Goal: Information Seeking & Learning: Learn about a topic

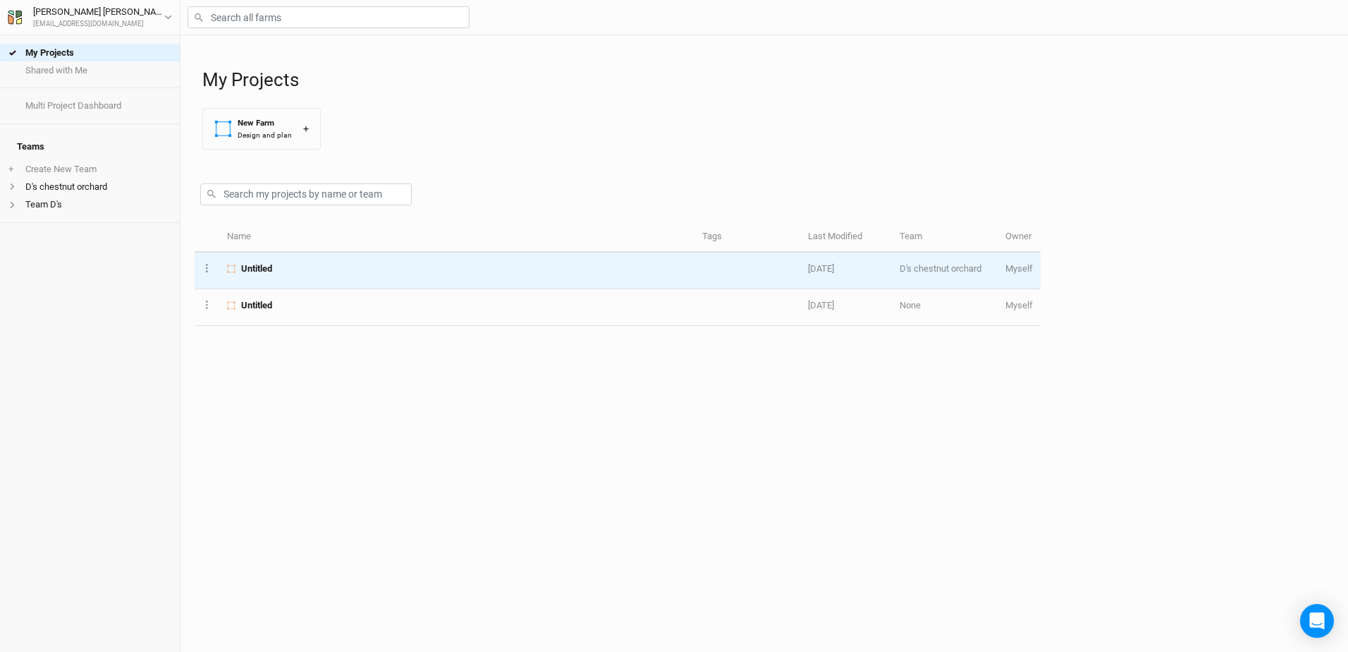
click at [248, 265] on span "Untitled" at bounding box center [256, 268] width 31 height 13
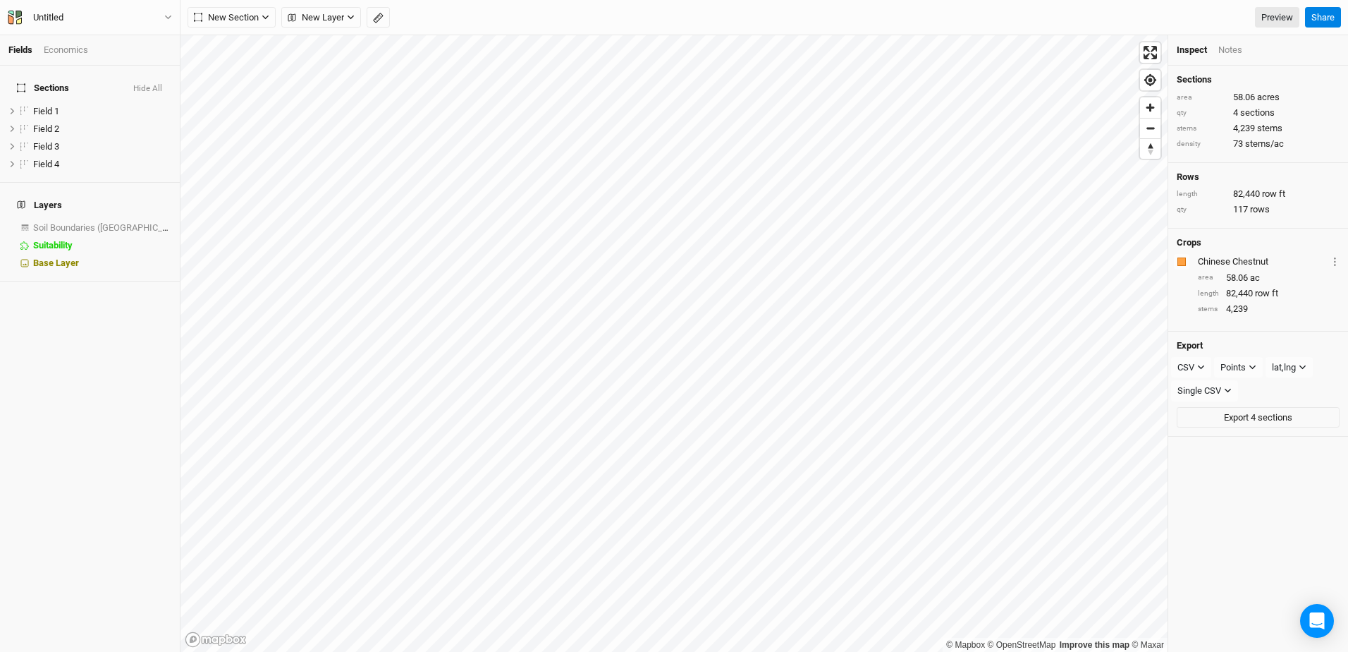
click at [81, 54] on div "Economics" at bounding box center [66, 50] width 44 height 13
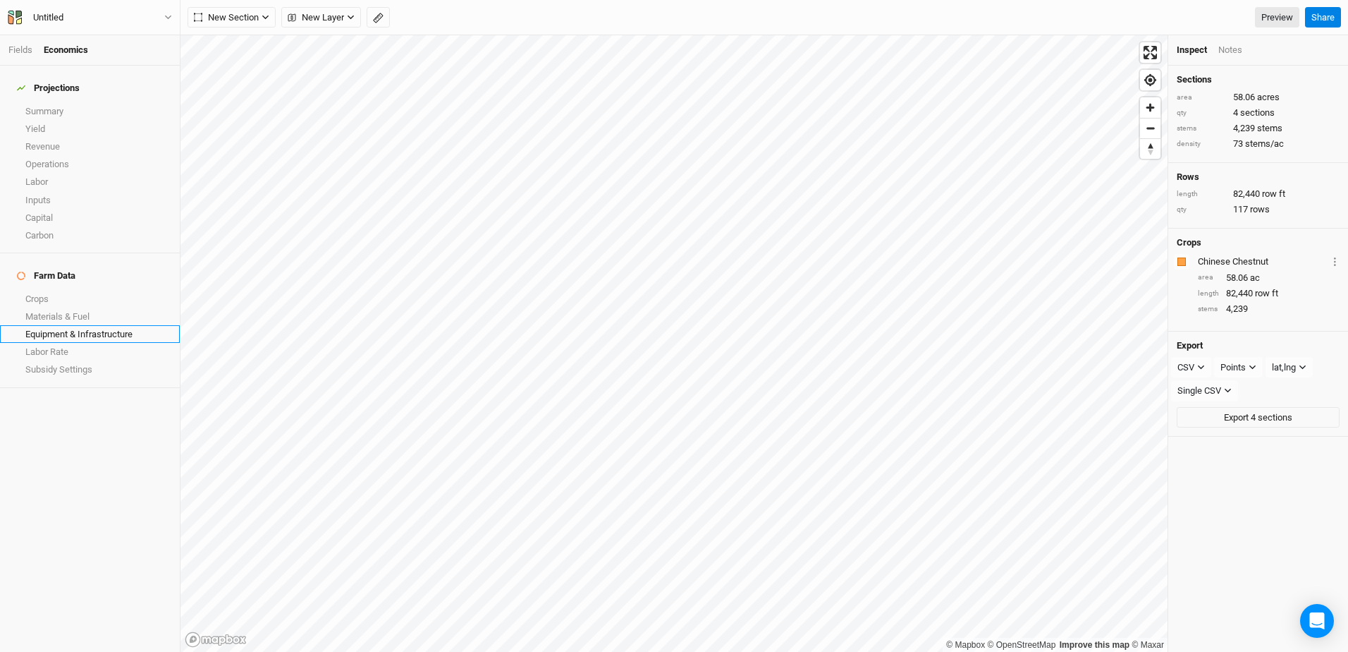
click at [49, 325] on link "Equipment & Infrastructure" at bounding box center [90, 334] width 180 height 18
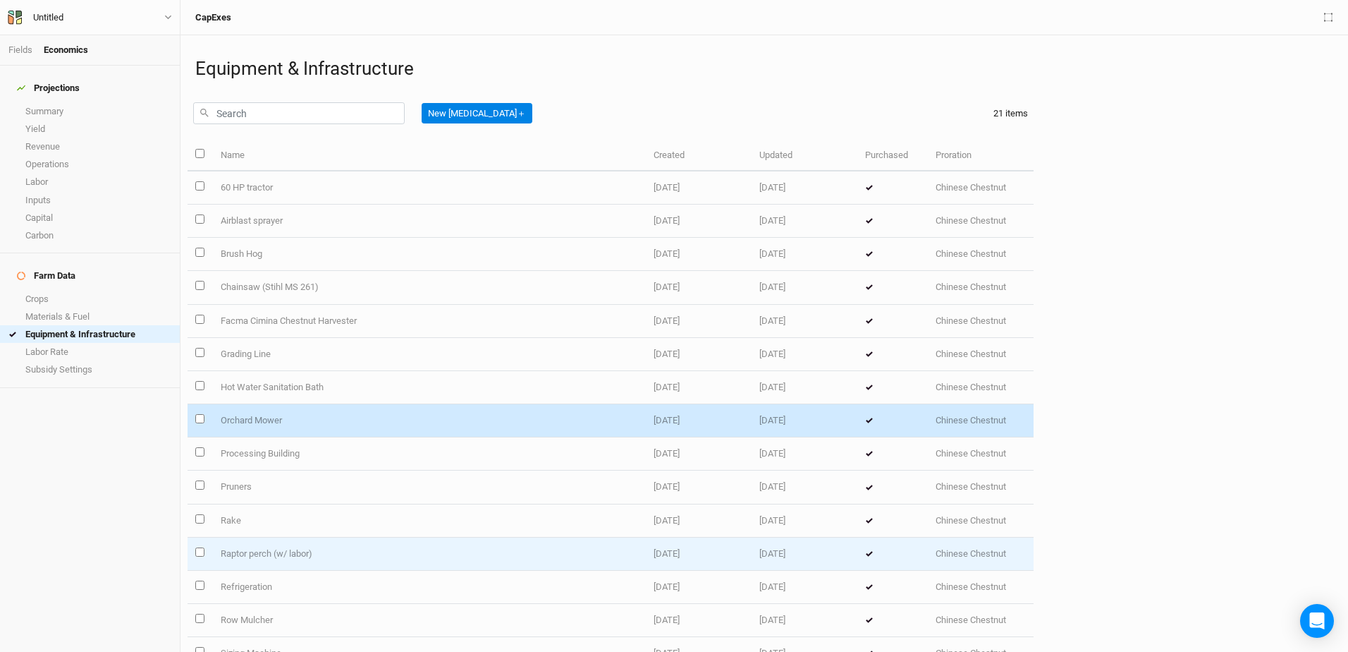
scroll to position [230, 0]
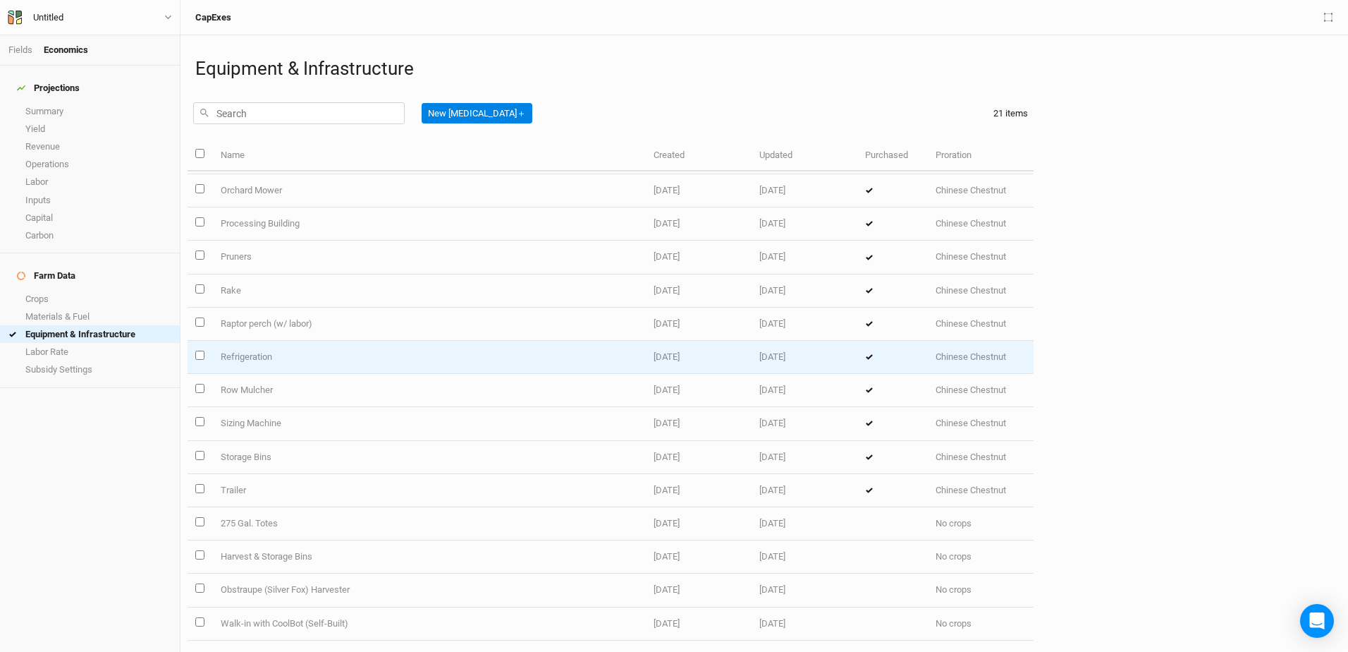
click at [857, 358] on td at bounding box center [892, 357] width 71 height 33
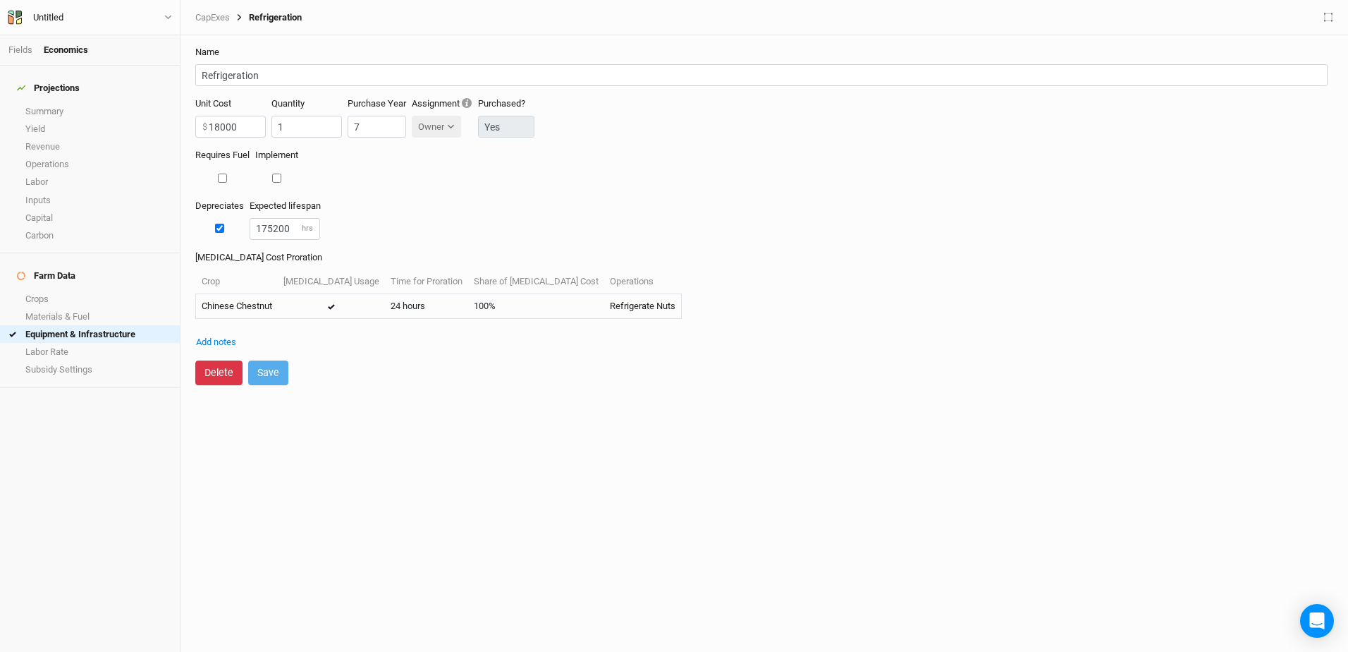
click at [216, 369] on button "Delete" at bounding box center [218, 372] width 47 height 25
click at [327, 306] on icon at bounding box center [331, 307] width 8 height 6
click at [275, 362] on button "Cancel" at bounding box center [281, 372] width 49 height 25
click at [521, 181] on div "Requires Fuel Implement" at bounding box center [764, 174] width 1138 height 50
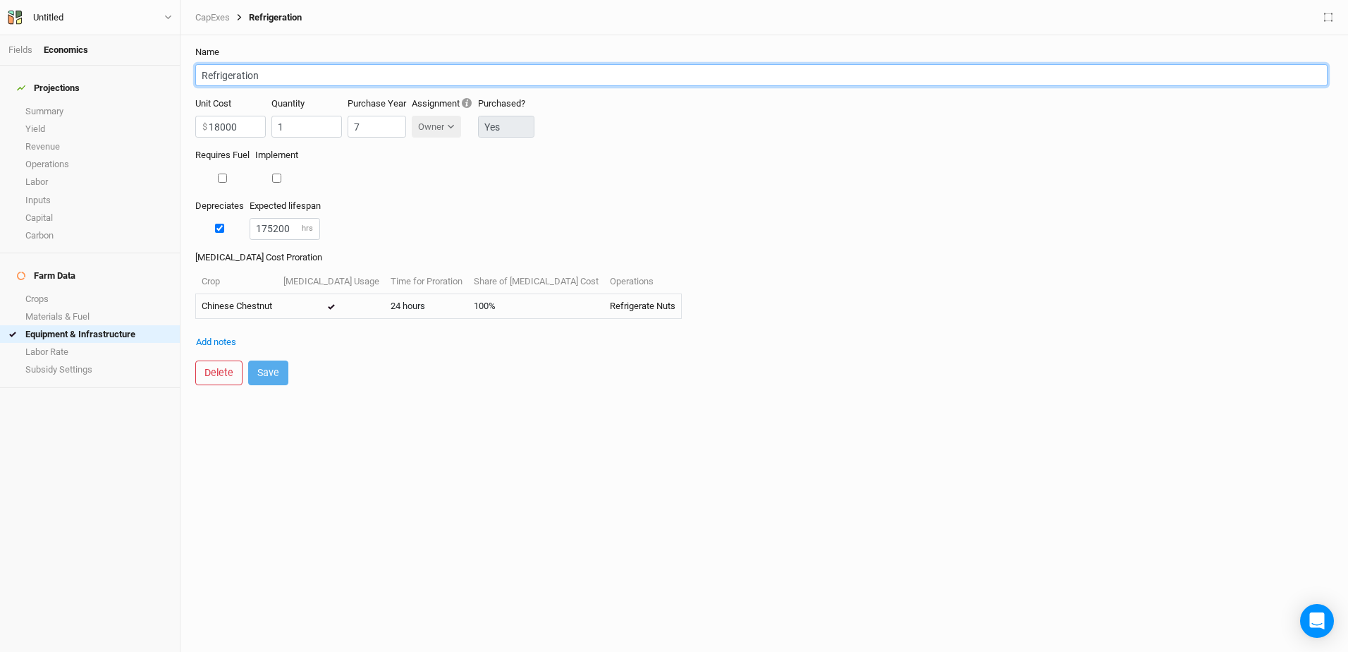
click at [1183, 80] on input "Refrigeration" at bounding box center [761, 75] width 1132 height 22
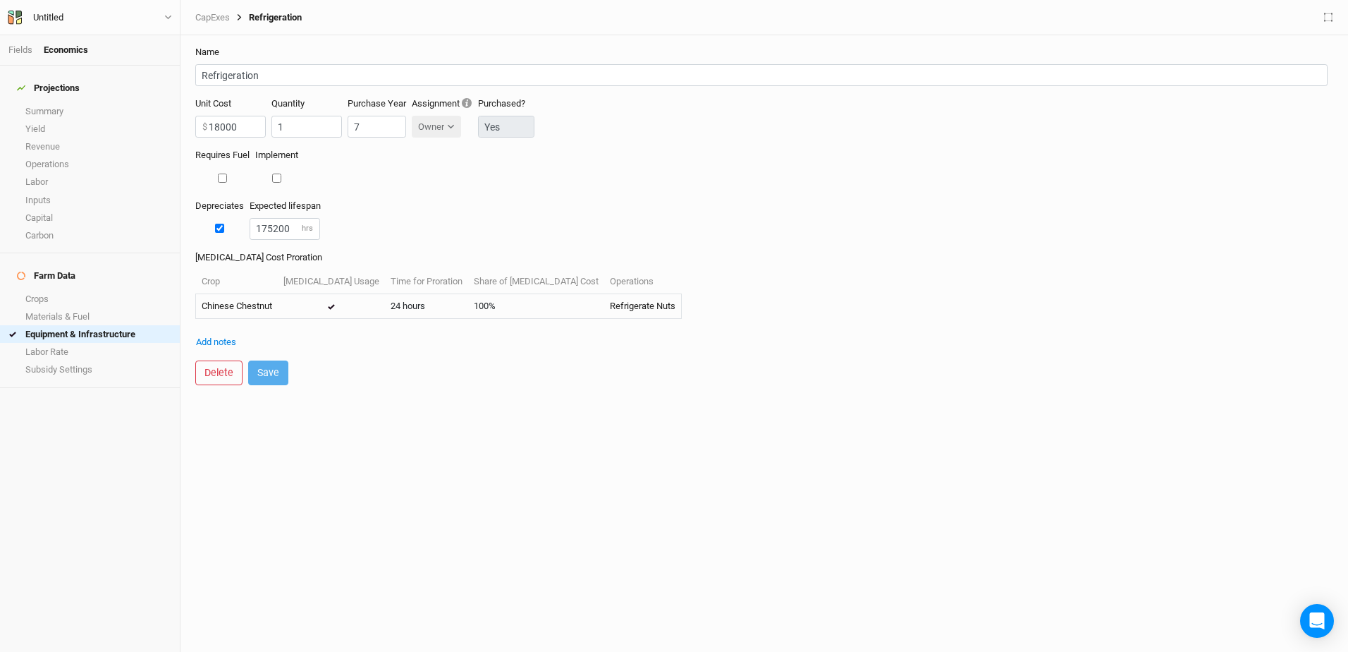
click at [800, 207] on div "Depreciates Expected lifespan 175200 hrs" at bounding box center [764, 225] width 1138 height 51
click at [30, 209] on link "Capital" at bounding box center [90, 218] width 180 height 18
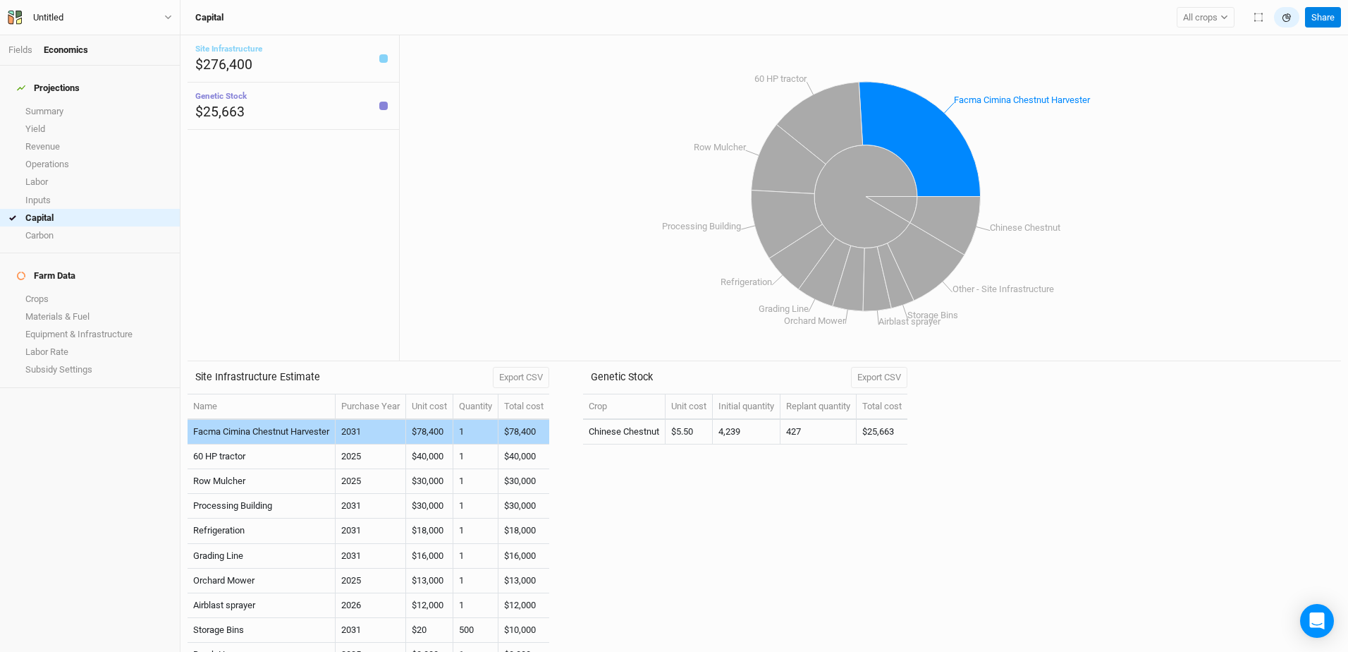
click at [276, 430] on td "Facma Cimina Chestnut Harvester" at bounding box center [262, 432] width 148 height 25
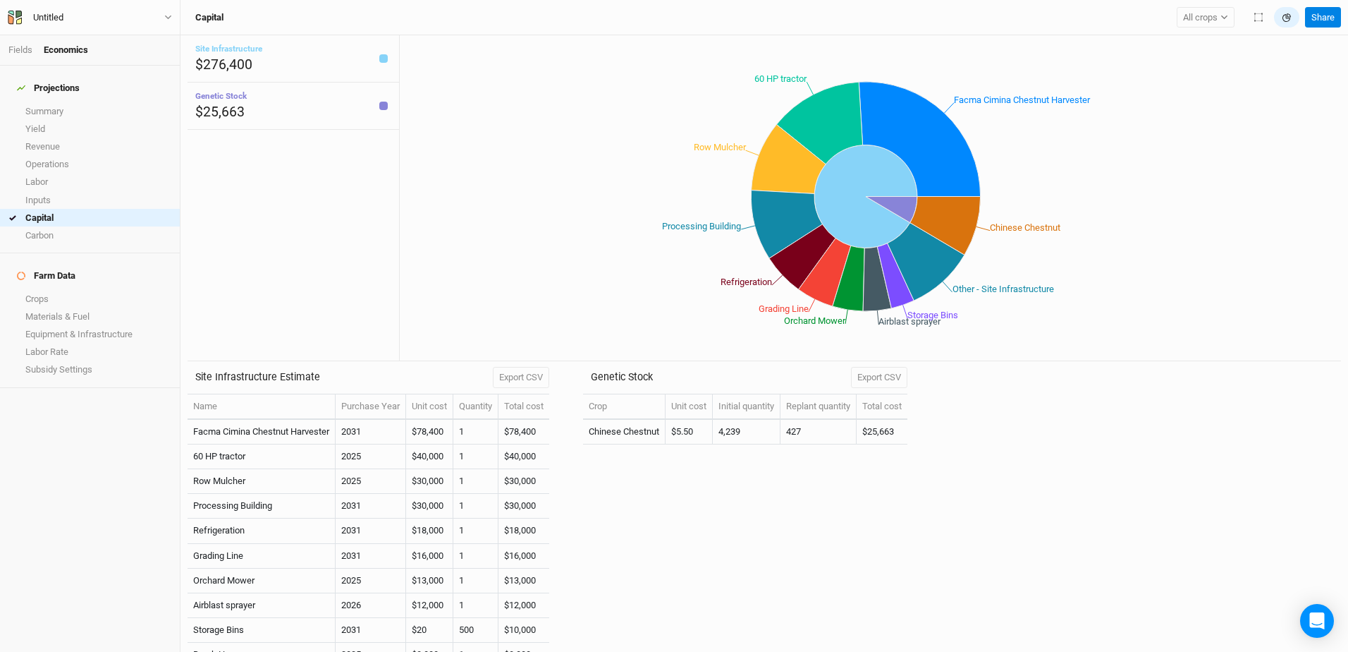
click at [667, 513] on div "Crop Unit cost Initial quantity Replant quantity Total cost Chinese Chestnut $5…" at bounding box center [745, 522] width 324 height 259
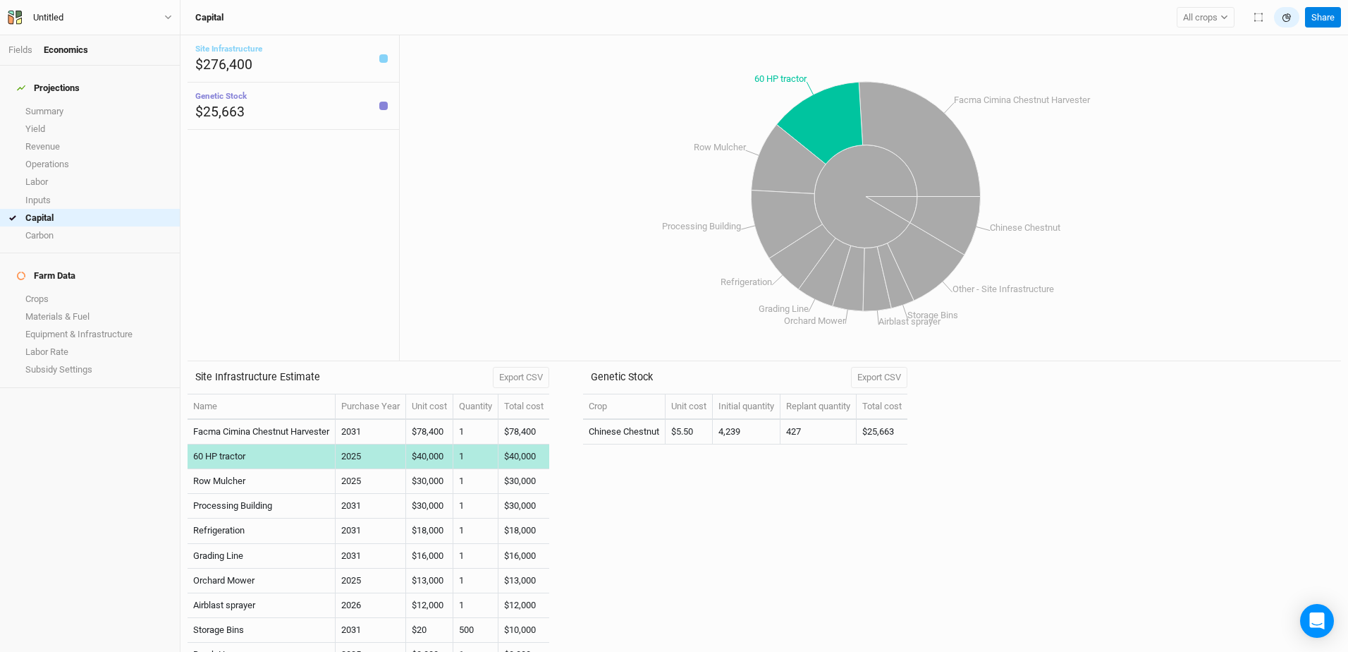
click at [304, 458] on td "60 HP tractor" at bounding box center [262, 456] width 148 height 25
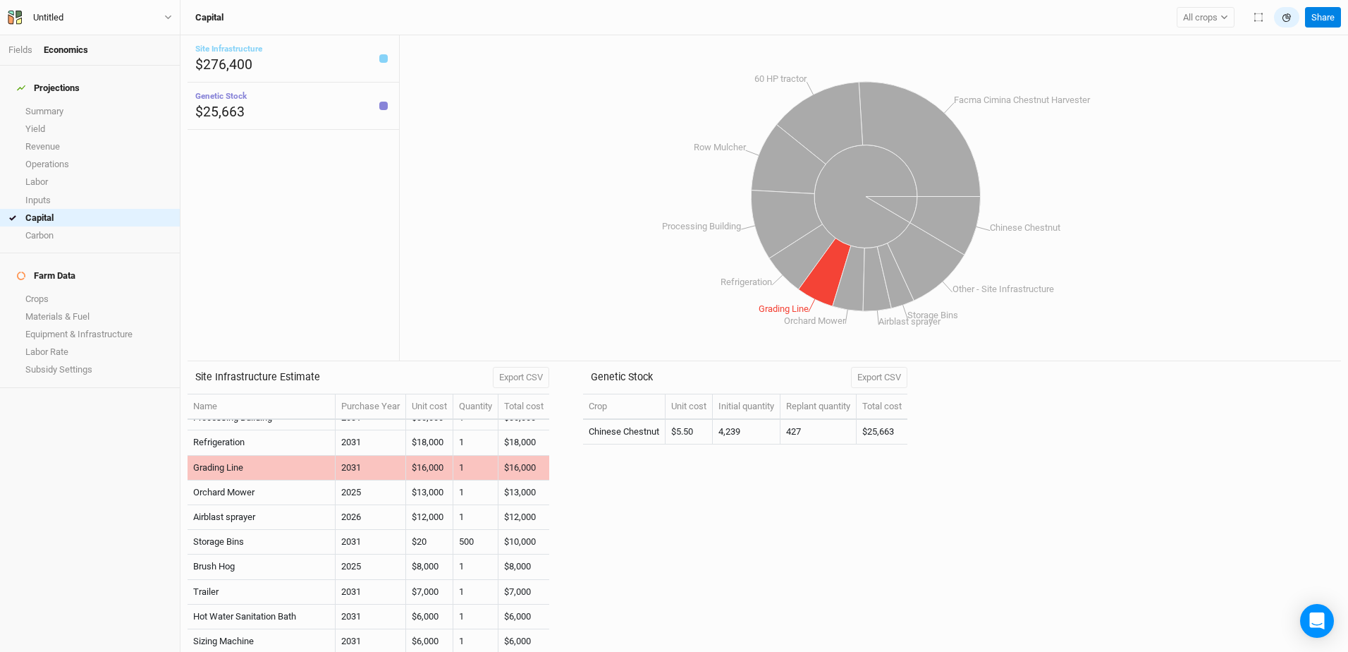
scroll to position [38, 0]
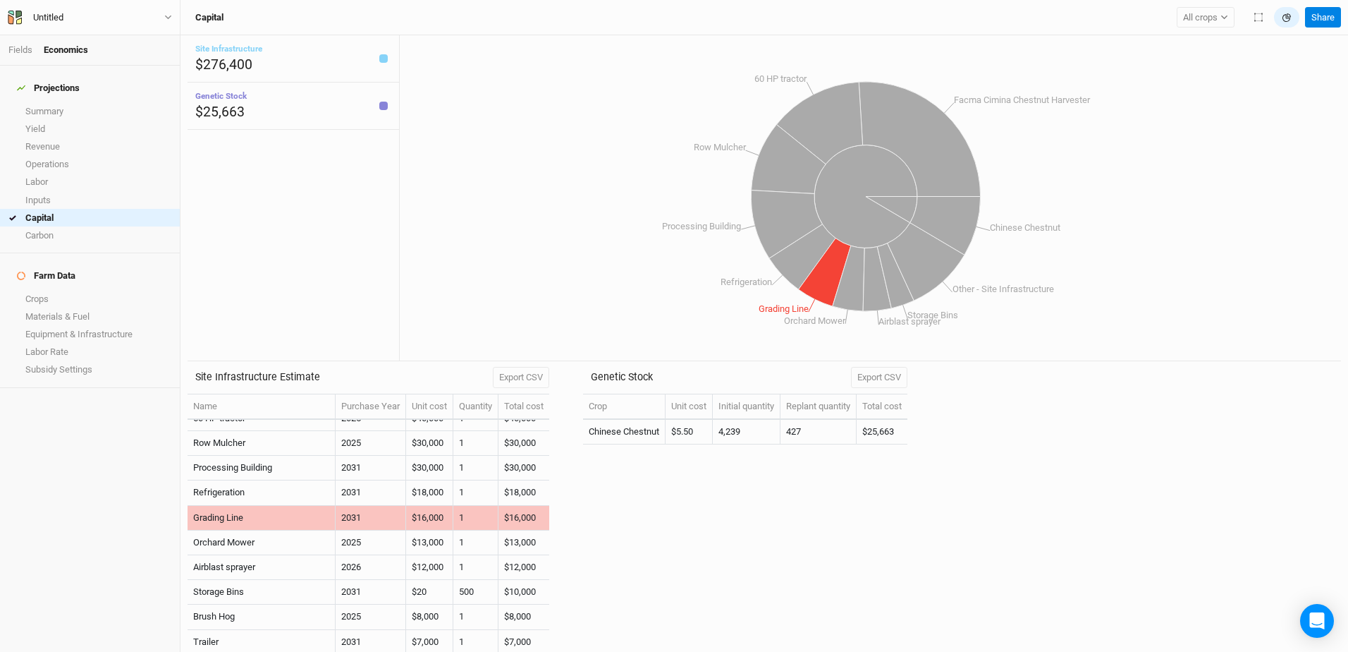
click at [774, 310] on tspan "Grading Line" at bounding box center [784, 308] width 50 height 11
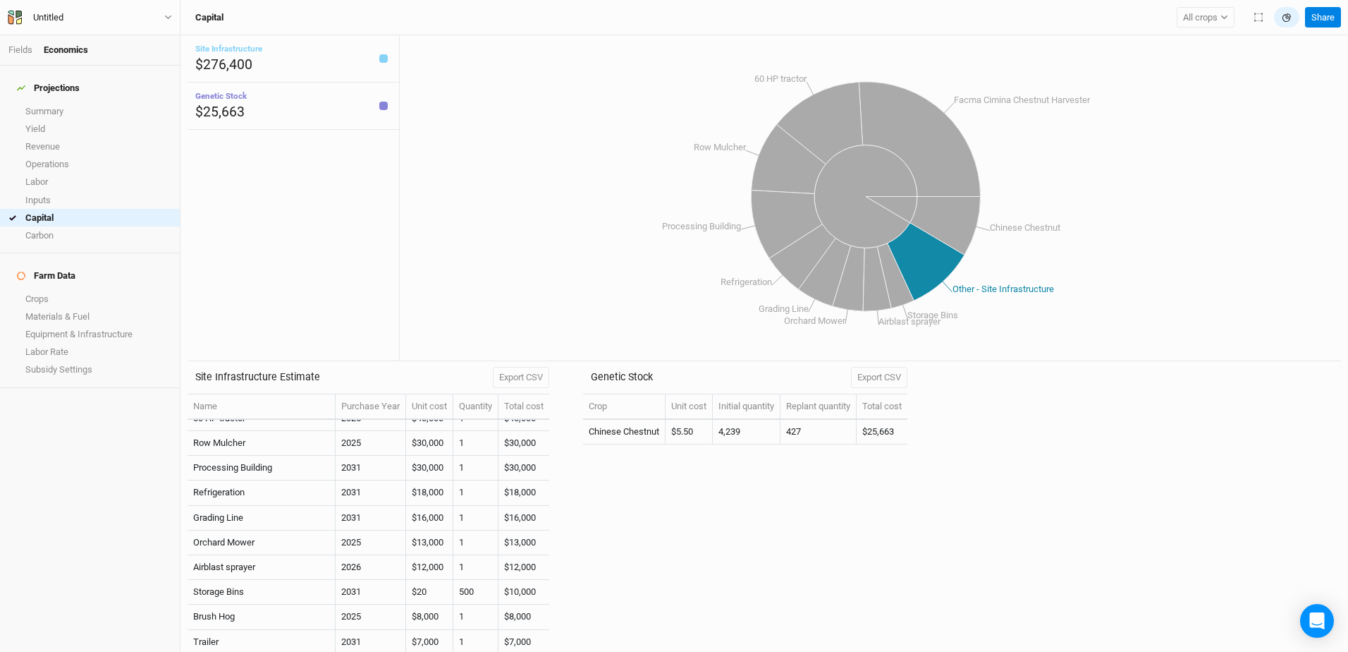
click at [922, 257] on Infrastructure at bounding box center [926, 262] width 77 height 78
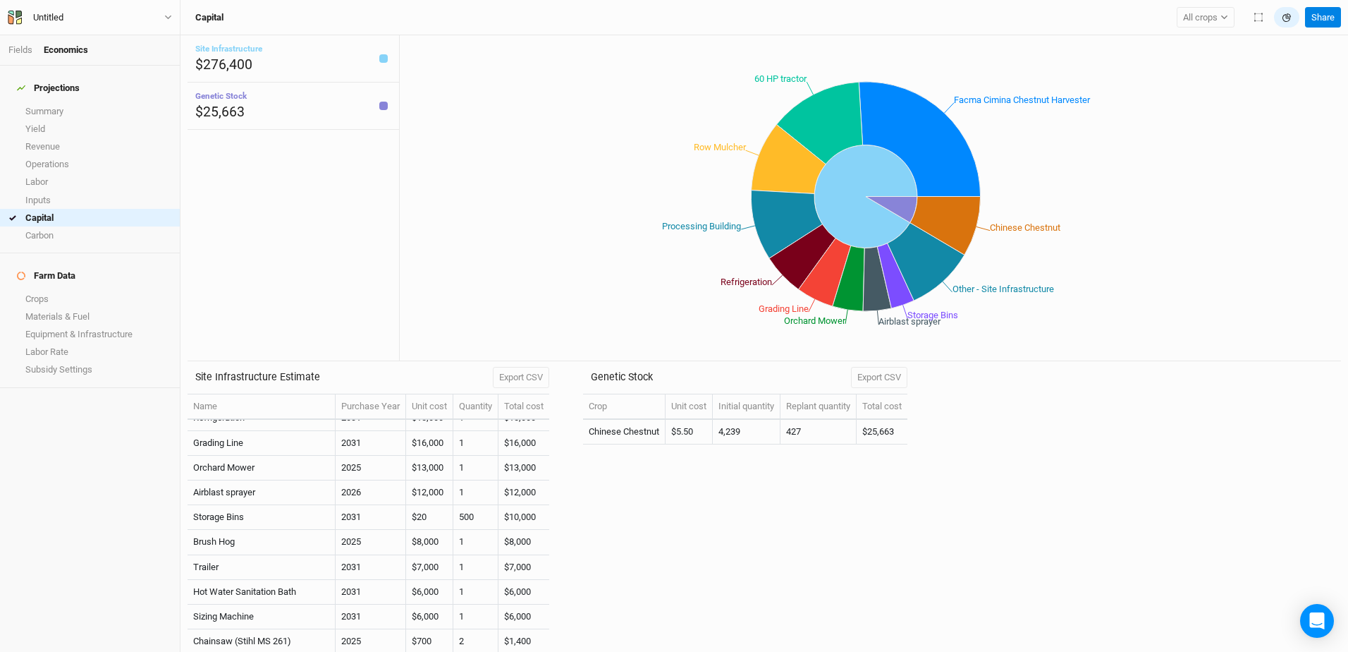
scroll to position [113, 0]
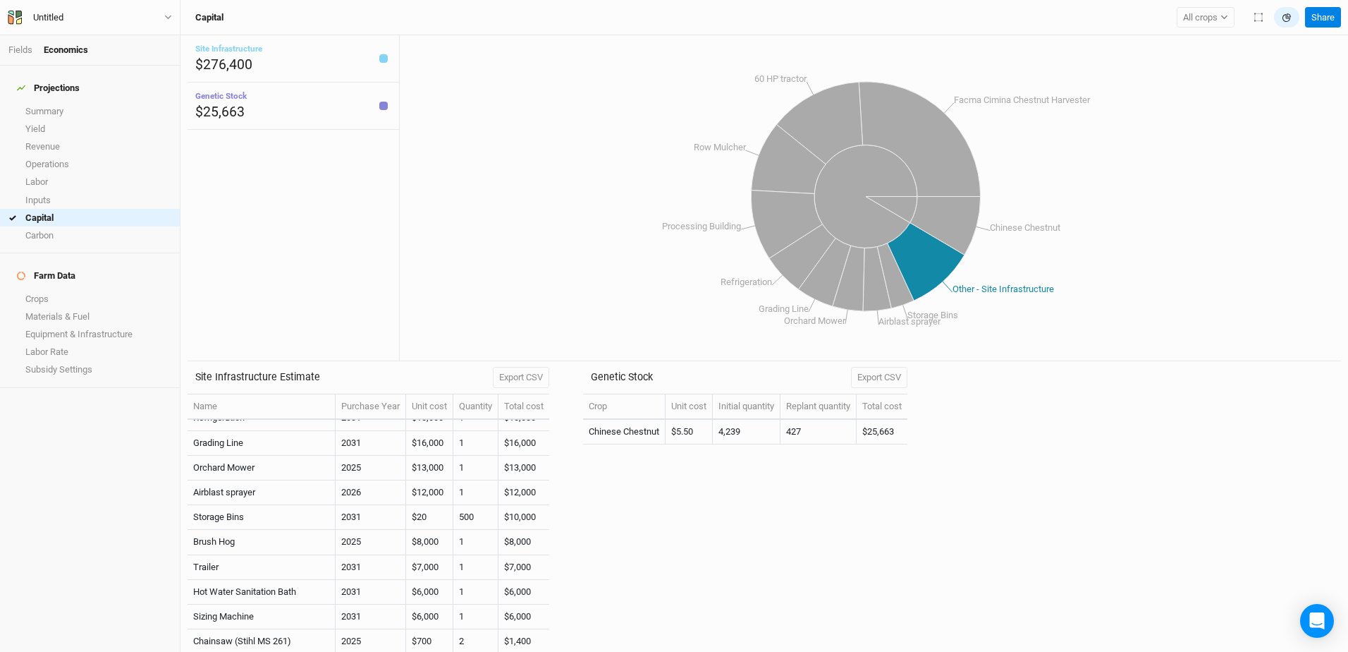
click at [928, 277] on Infrastructure at bounding box center [926, 262] width 77 height 78
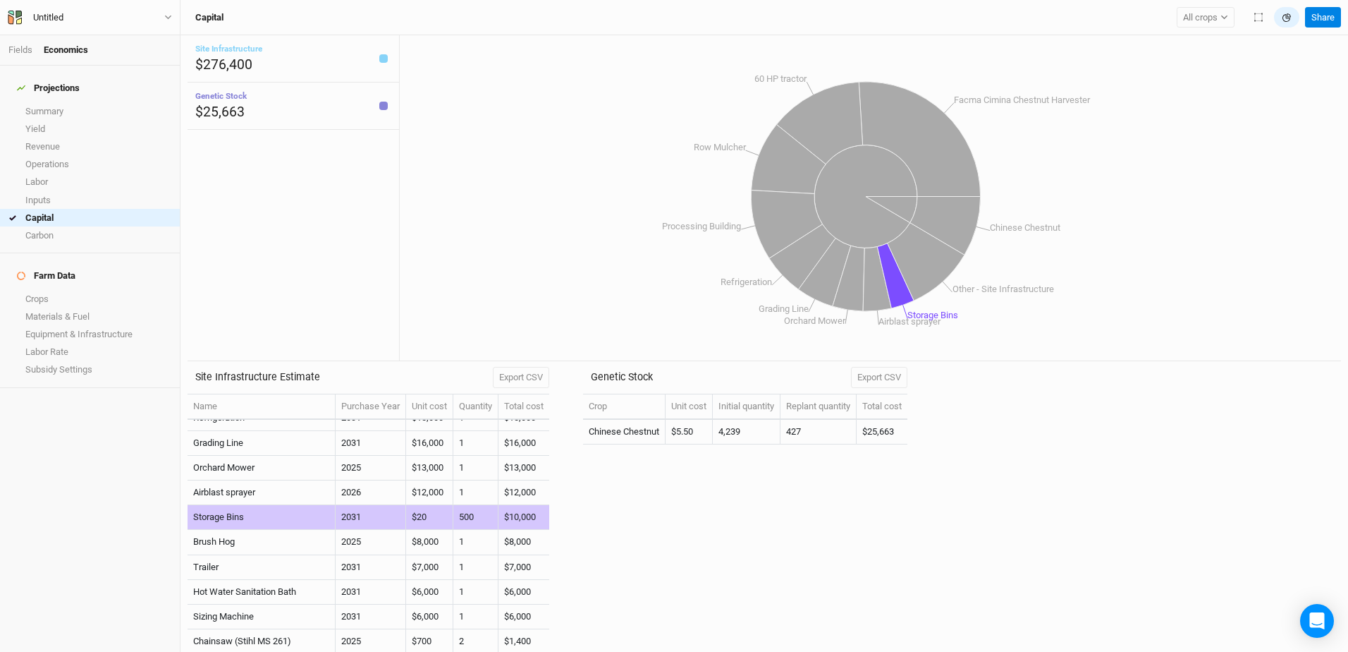
scroll to position [88, 0]
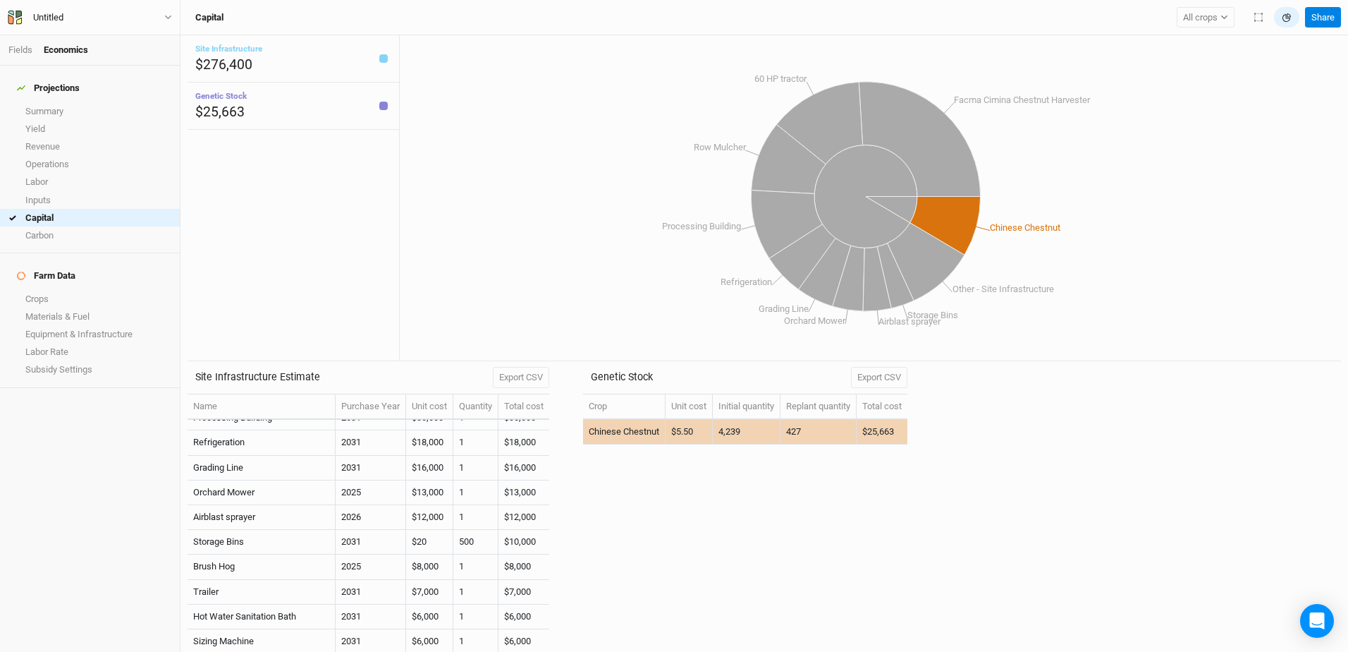
click at [946, 214] on icon at bounding box center [945, 226] width 71 height 59
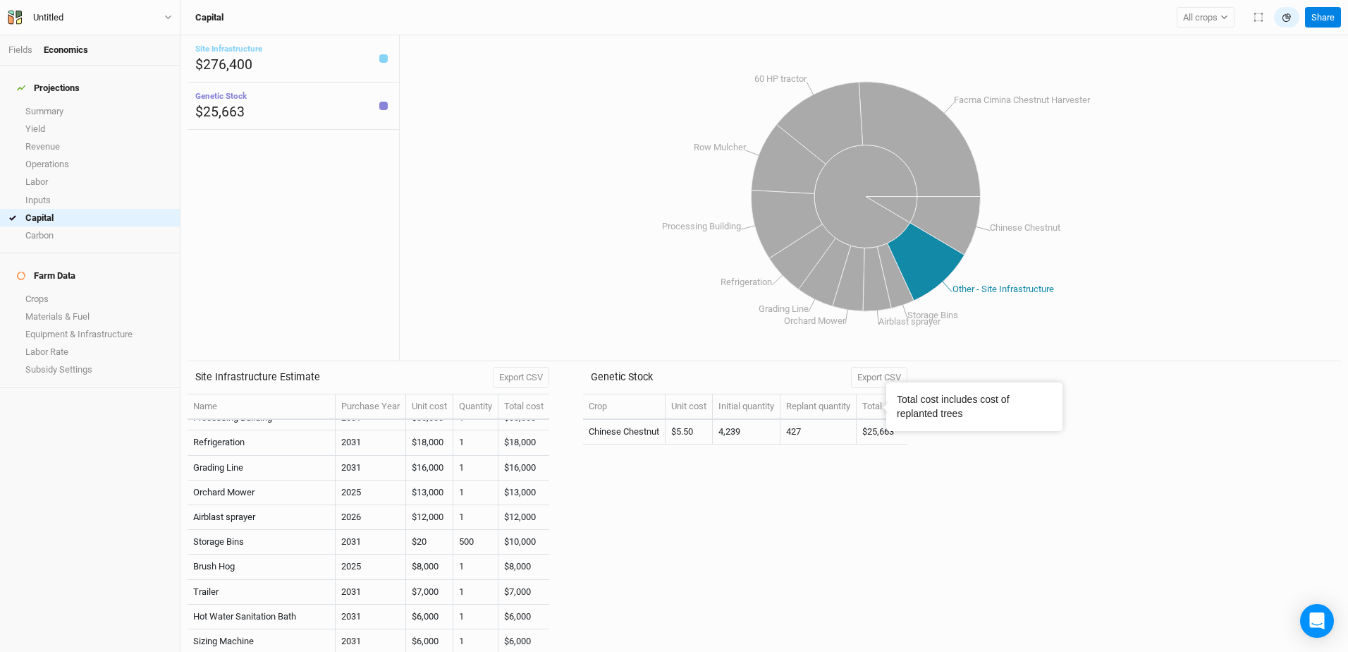
scroll to position [113, 0]
click at [925, 261] on Infrastructure at bounding box center [926, 262] width 77 height 78
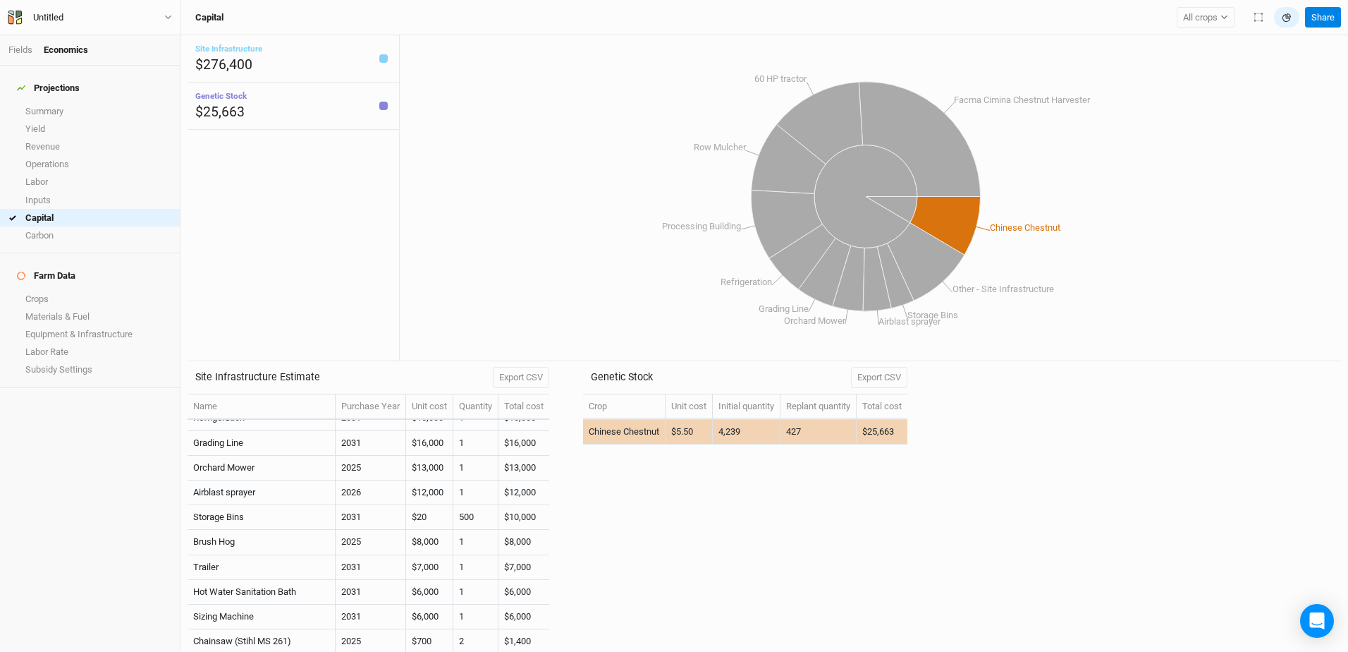
click at [966, 221] on icon at bounding box center [945, 226] width 71 height 59
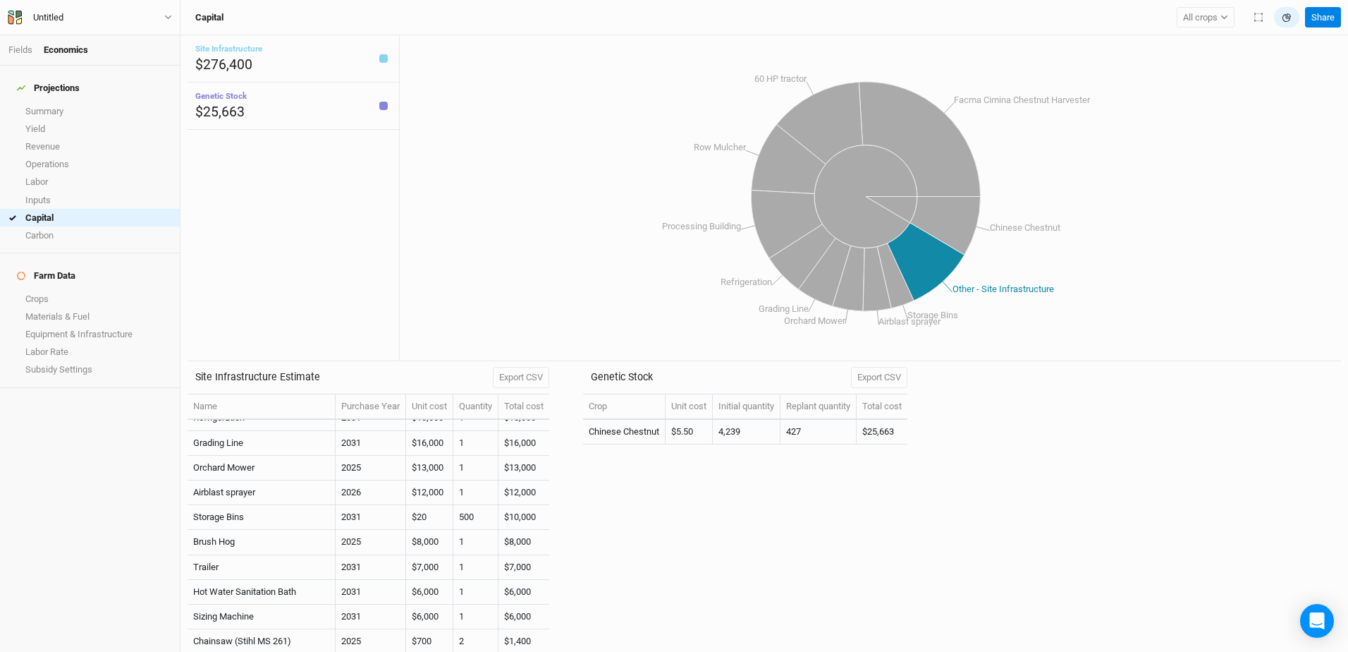
click at [936, 279] on Infrastructure at bounding box center [926, 262] width 77 height 78
click at [915, 257] on Infrastructure at bounding box center [926, 262] width 77 height 78
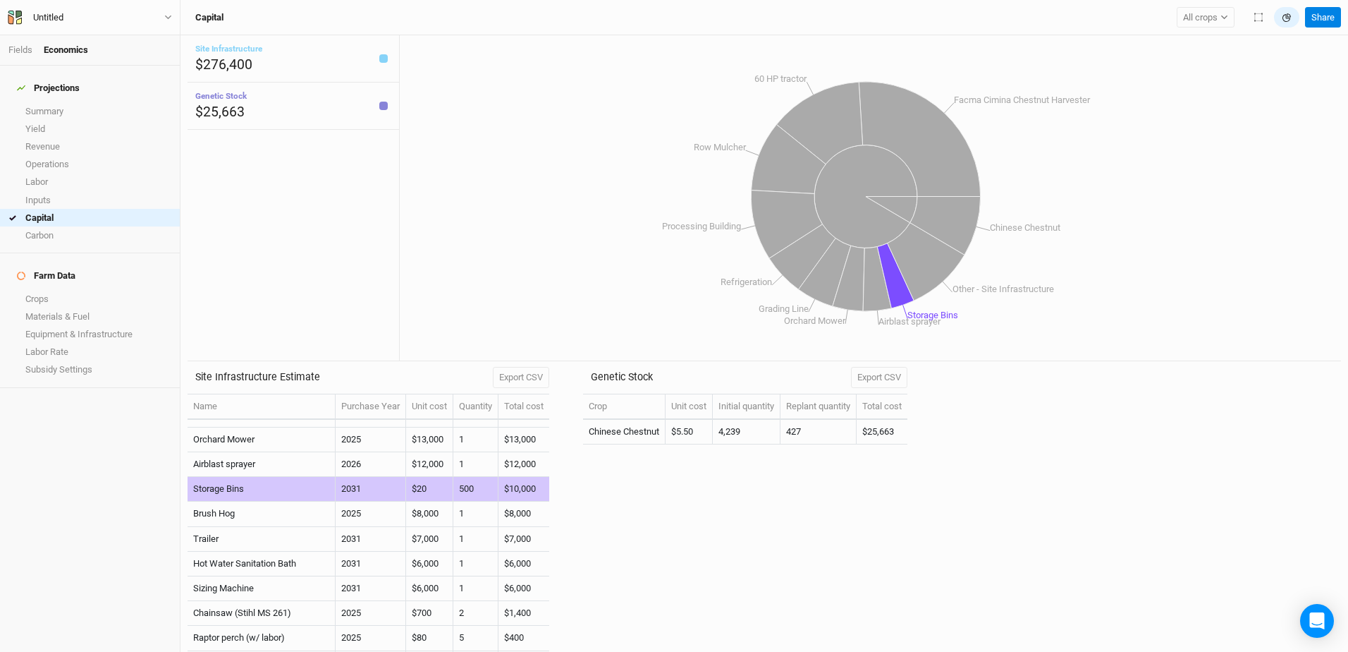
scroll to position [200, 0]
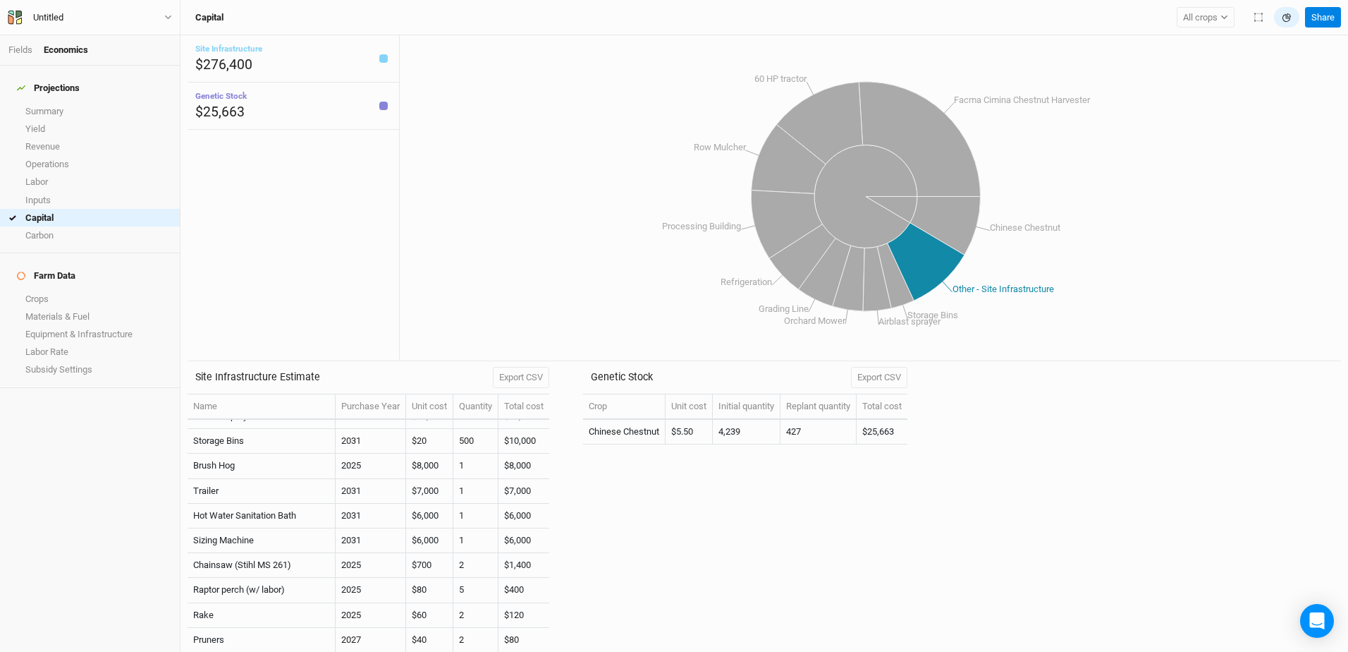
click at [923, 260] on Infrastructure at bounding box center [926, 262] width 77 height 78
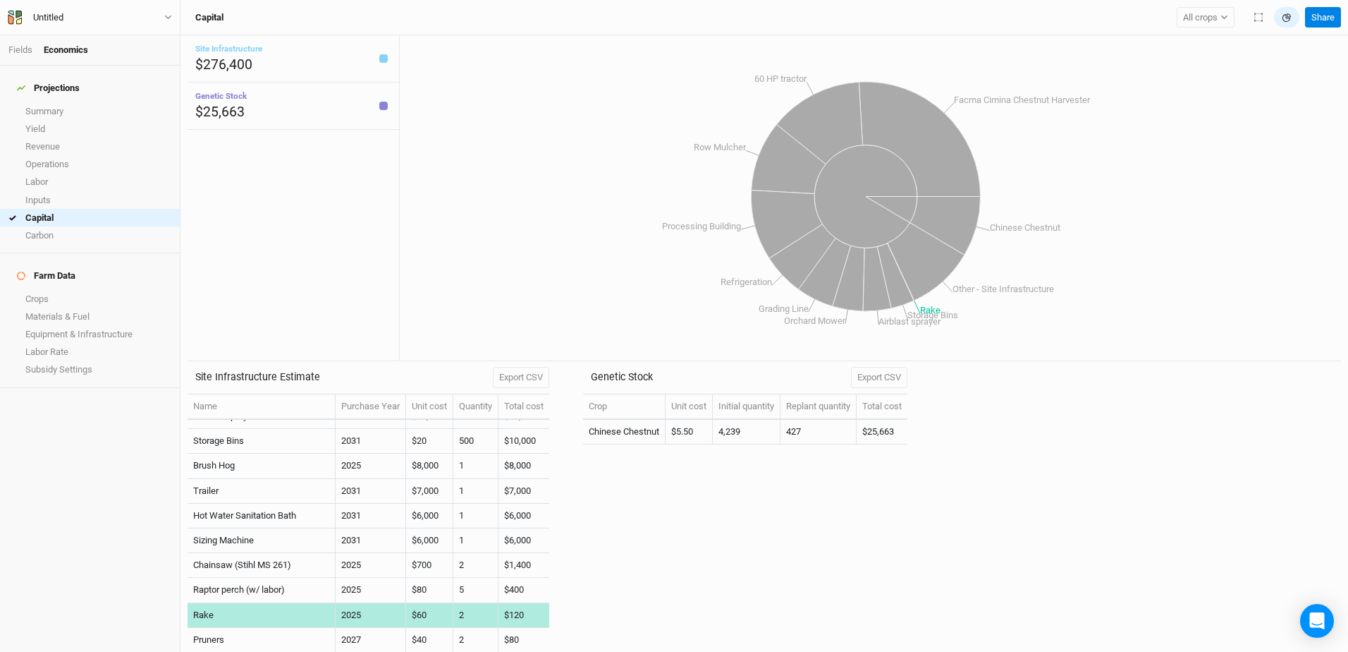
scroll to position [0, 0]
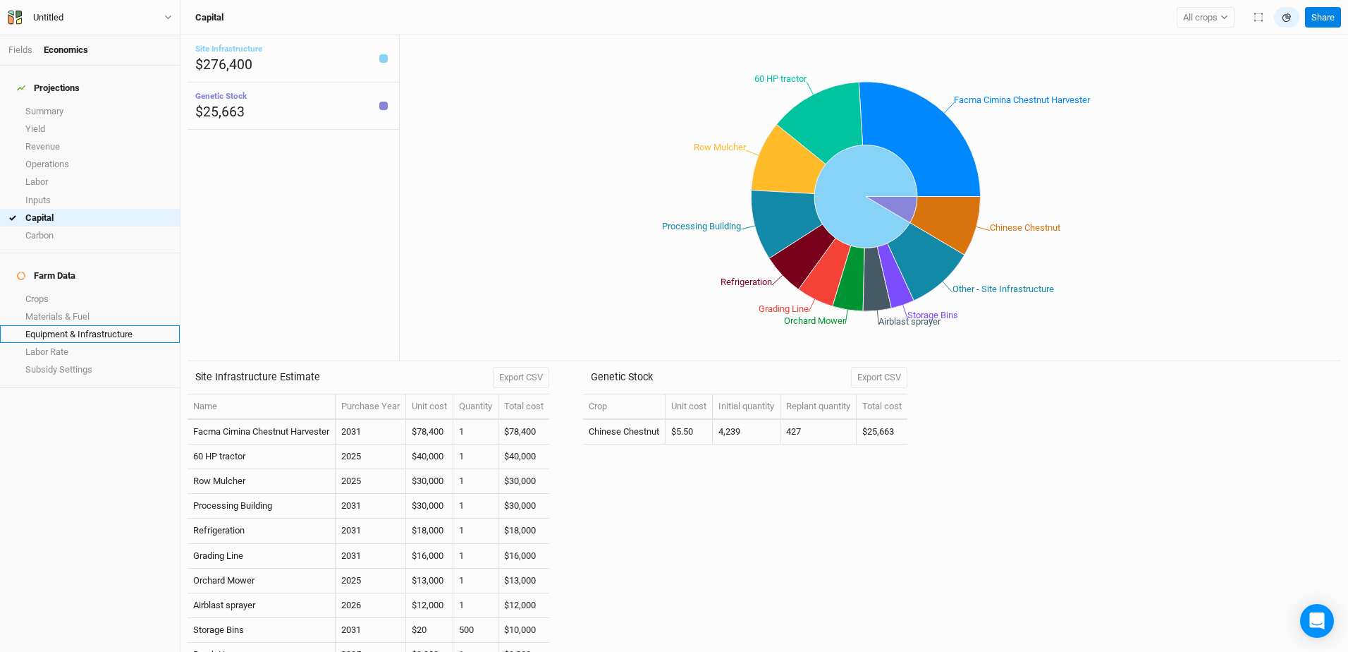
click at [38, 325] on link "Equipment & Infrastructure" at bounding box center [90, 334] width 180 height 18
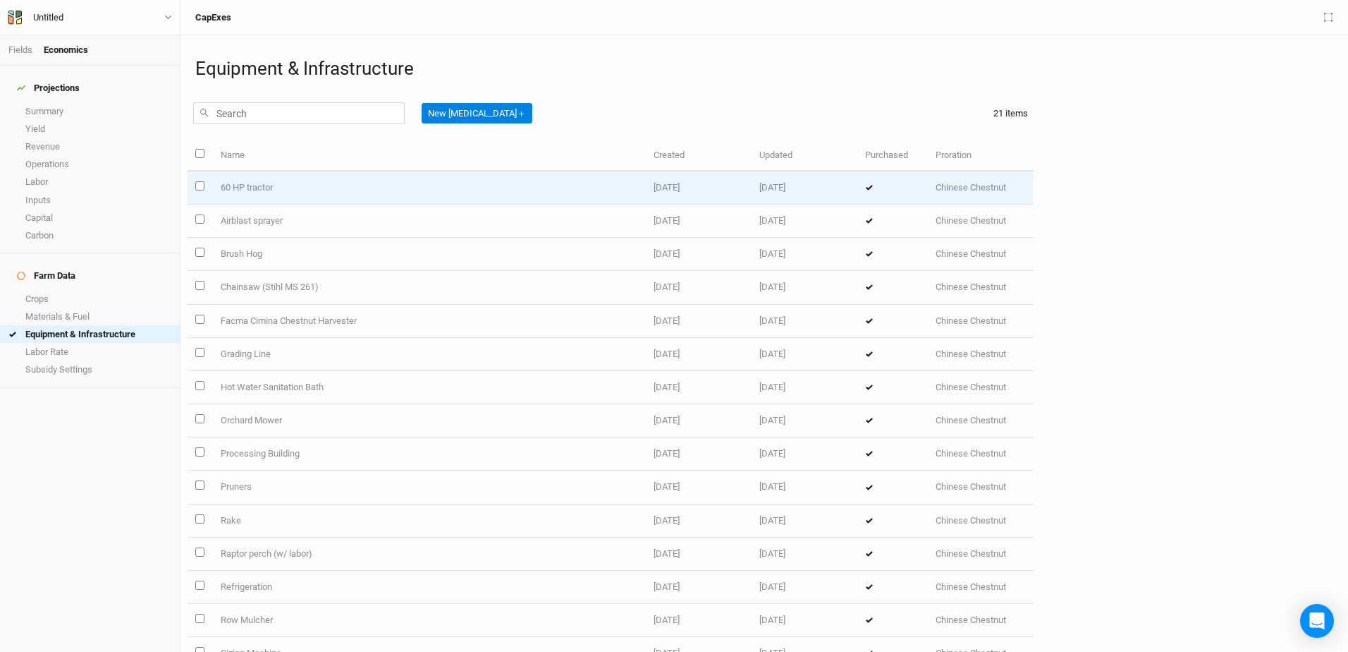
click at [596, 181] on td "60 HP tractor" at bounding box center [429, 187] width 434 height 33
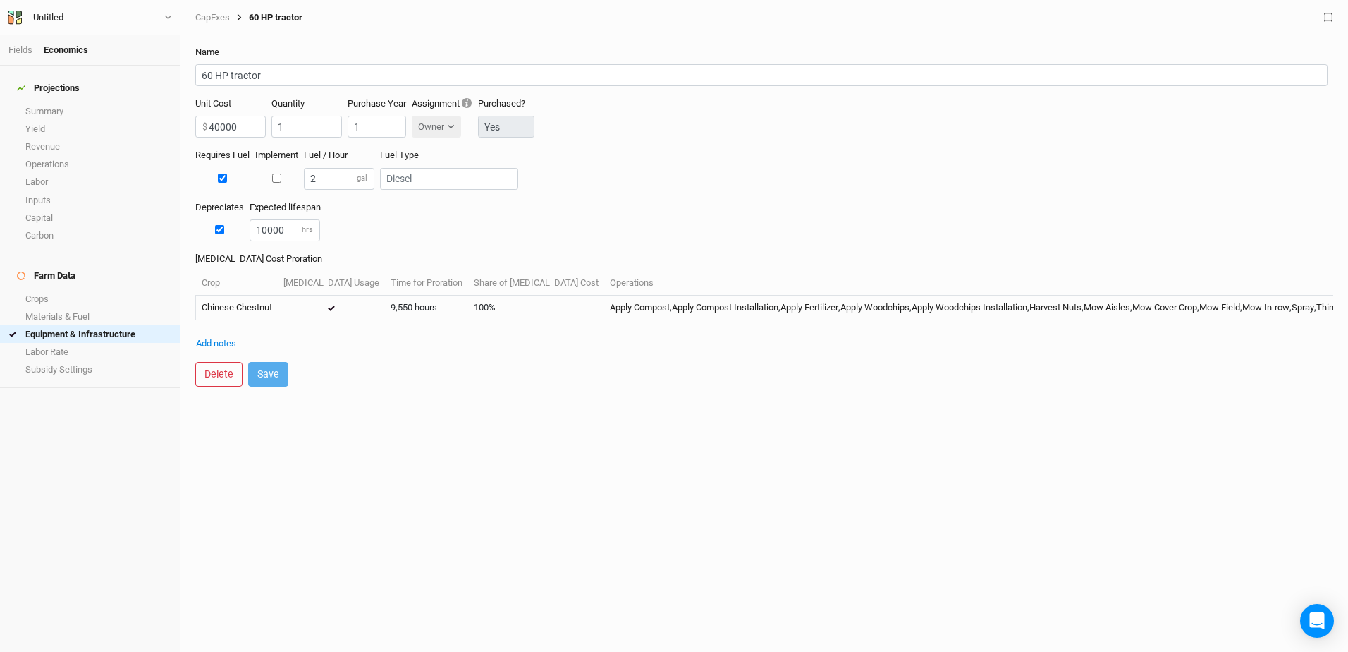
click at [58, 83] on div "Projections" at bounding box center [48, 88] width 63 height 11
click at [56, 211] on link "Capital" at bounding box center [90, 218] width 180 height 18
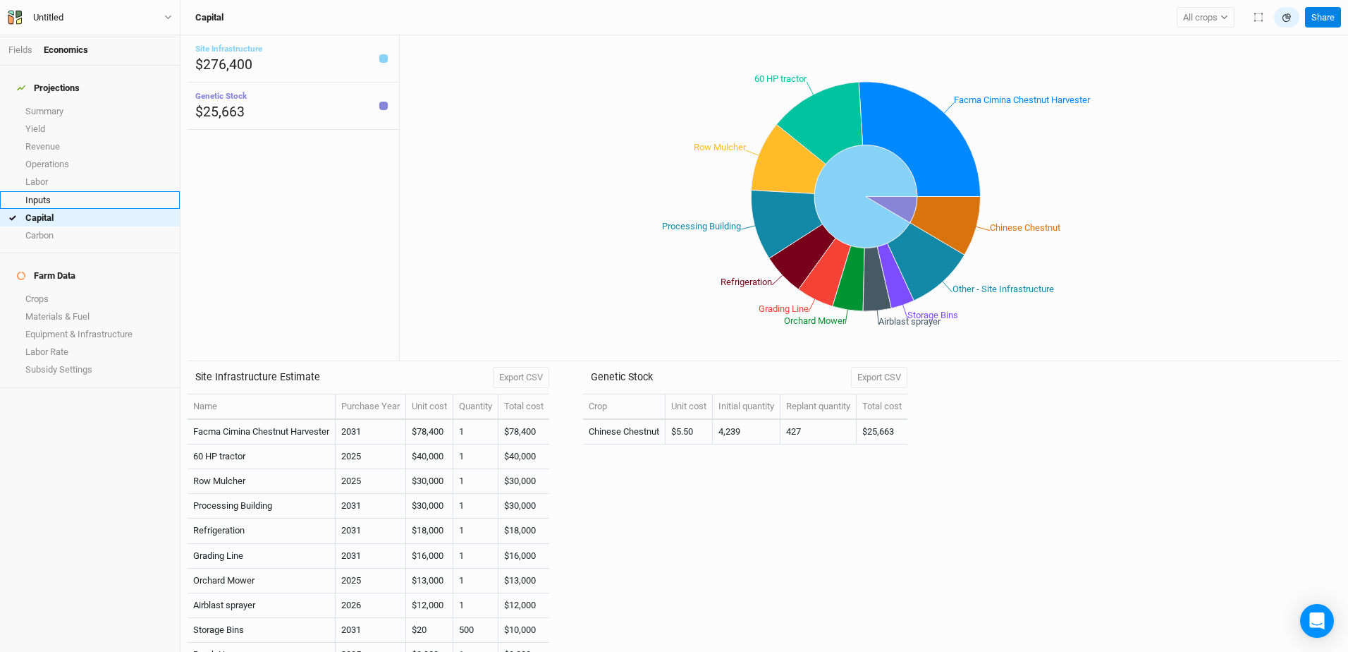
click at [59, 191] on link "Inputs" at bounding box center [90, 200] width 180 height 18
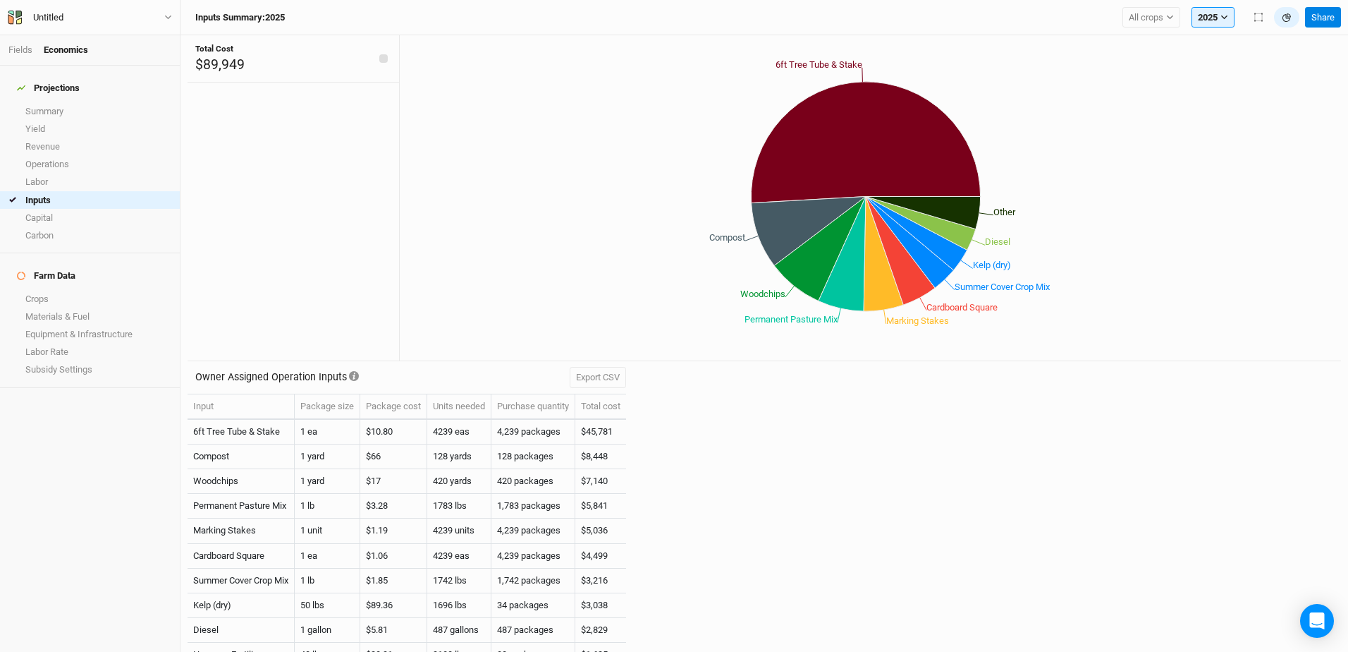
click at [45, 83] on div "Projections" at bounding box center [48, 88] width 63 height 11
click at [55, 157] on link "Operations" at bounding box center [90, 164] width 180 height 18
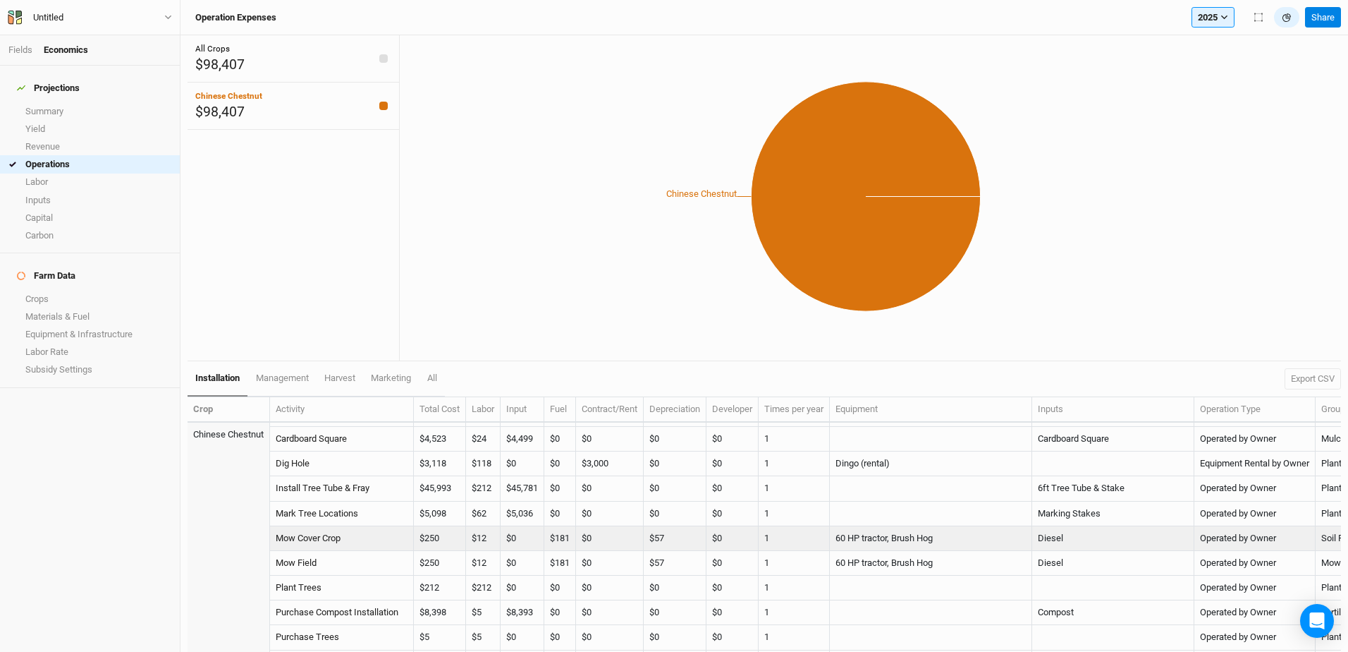
scroll to position [141, 0]
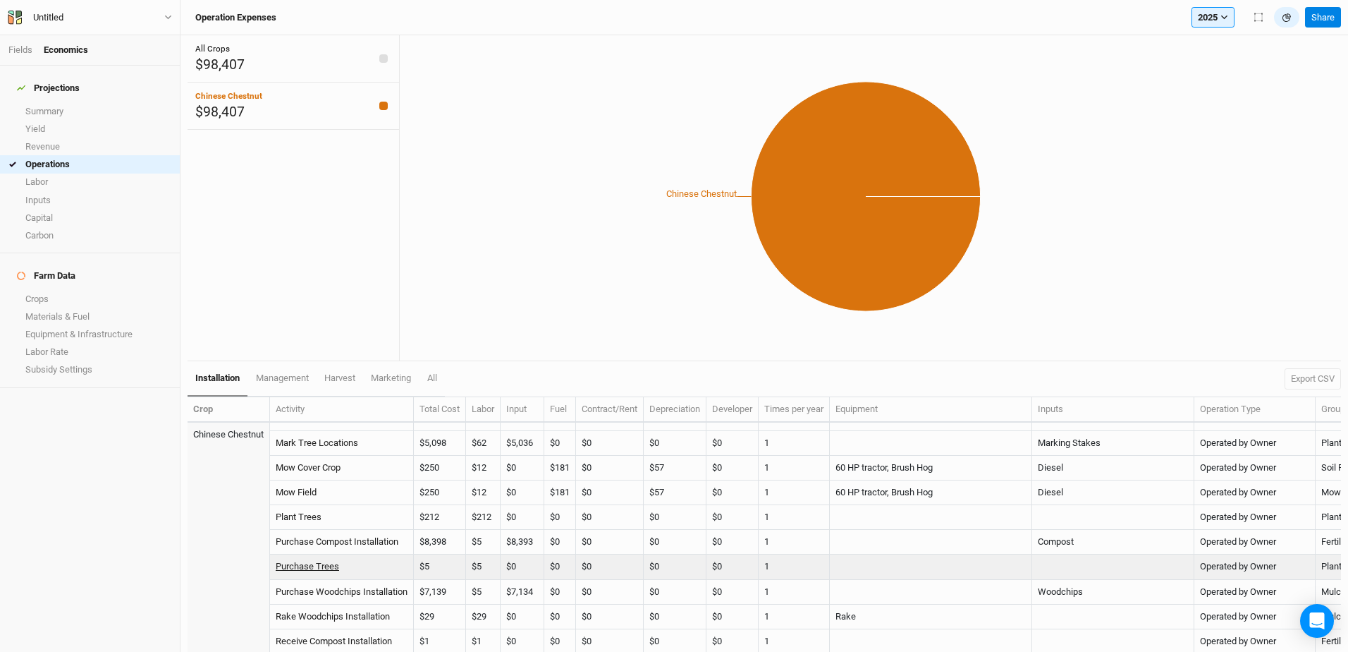
click at [306, 568] on link "Purchase Trees" at bounding box center [307, 566] width 63 height 11
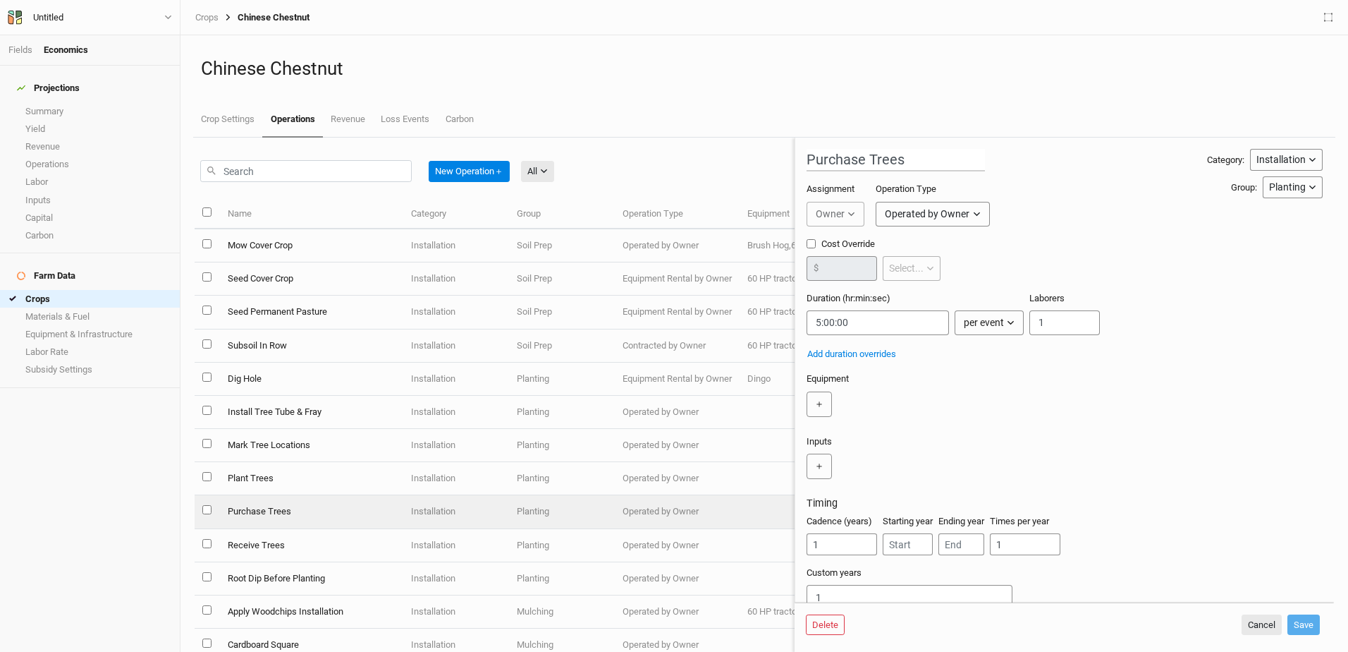
click at [206, 509] on input "select this item" at bounding box center [206, 509] width 9 height 9
click at [209, 510] on input "select this item" at bounding box center [206, 509] width 9 height 9
checkbox input "false"
click at [85, 325] on link "Equipment & Infrastructure" at bounding box center [90, 334] width 180 height 18
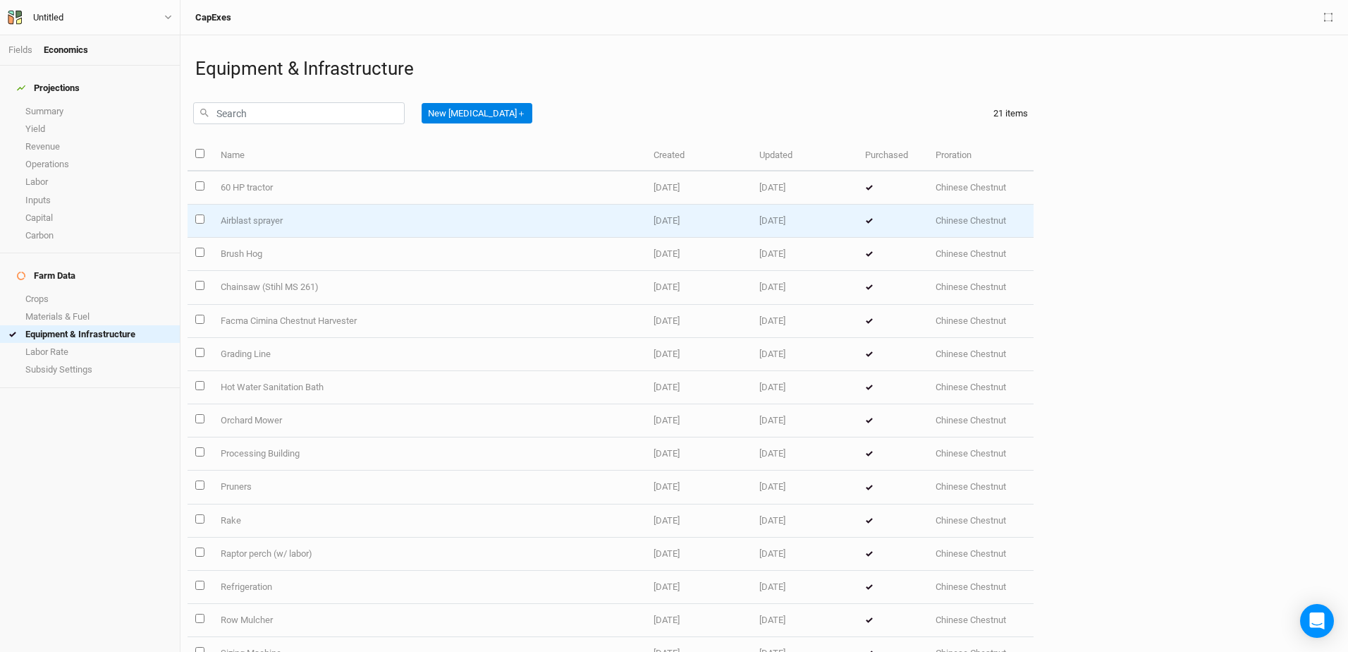
click at [200, 220] on input "select this item" at bounding box center [199, 218] width 9 height 9
checkbox input "true"
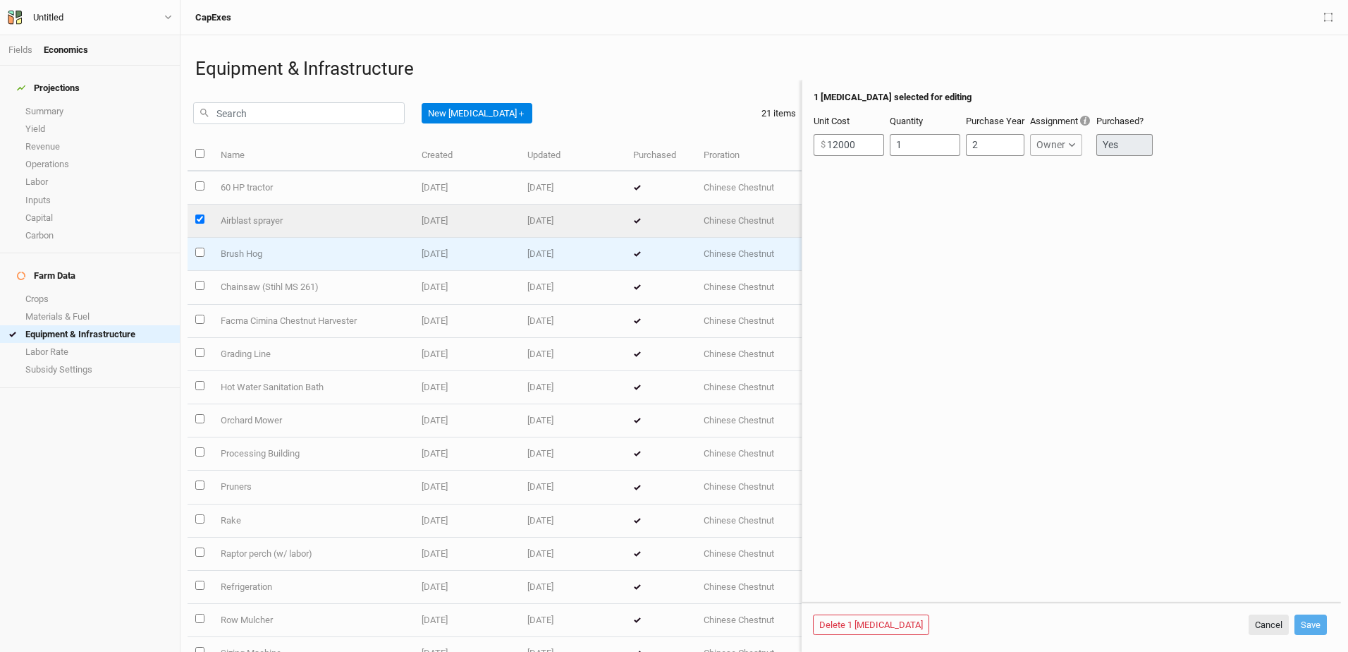
click at [199, 250] on input "select this item" at bounding box center [199, 252] width 9 height 9
checkbox input "true"
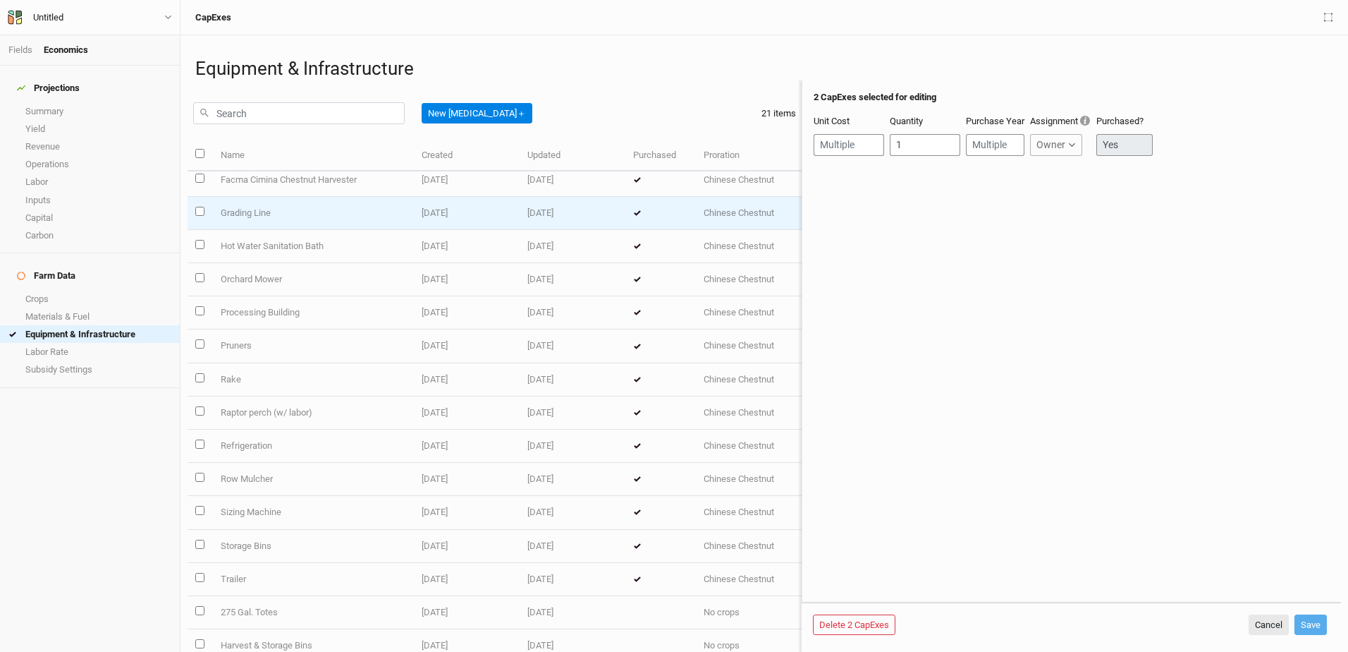
scroll to position [212, 0]
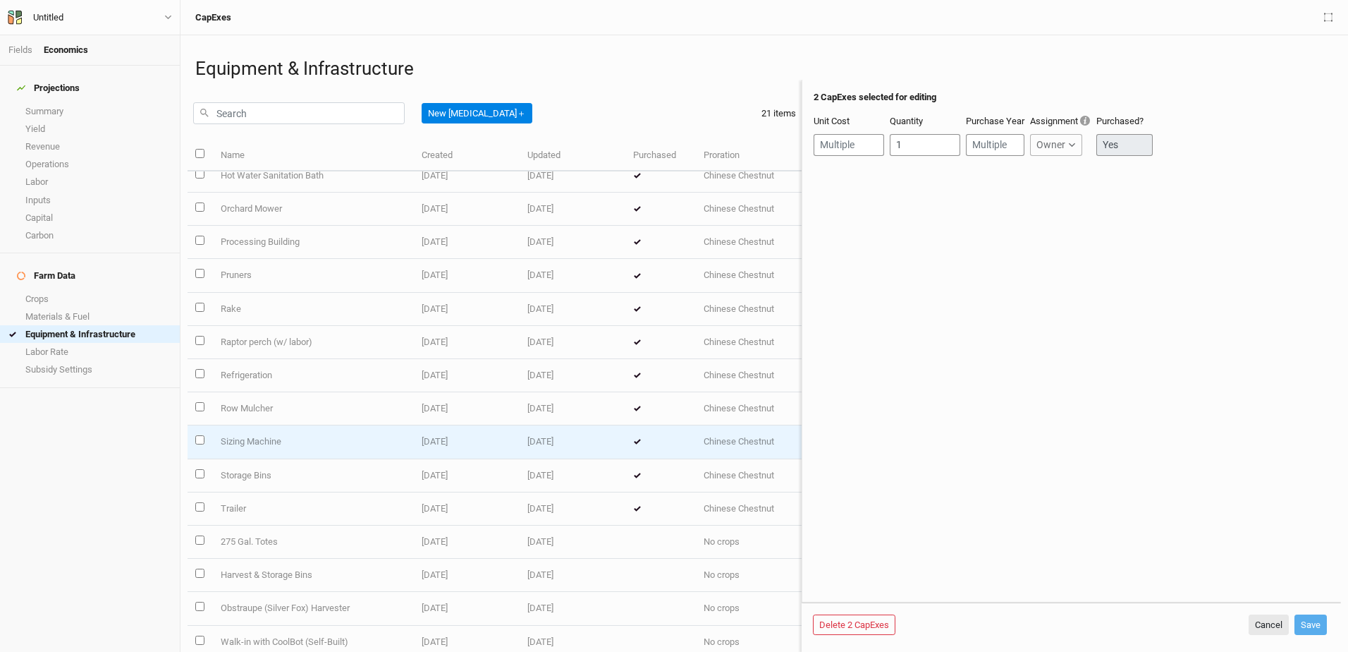
click at [199, 437] on input "select this item" at bounding box center [199, 439] width 9 height 9
checkbox input "true"
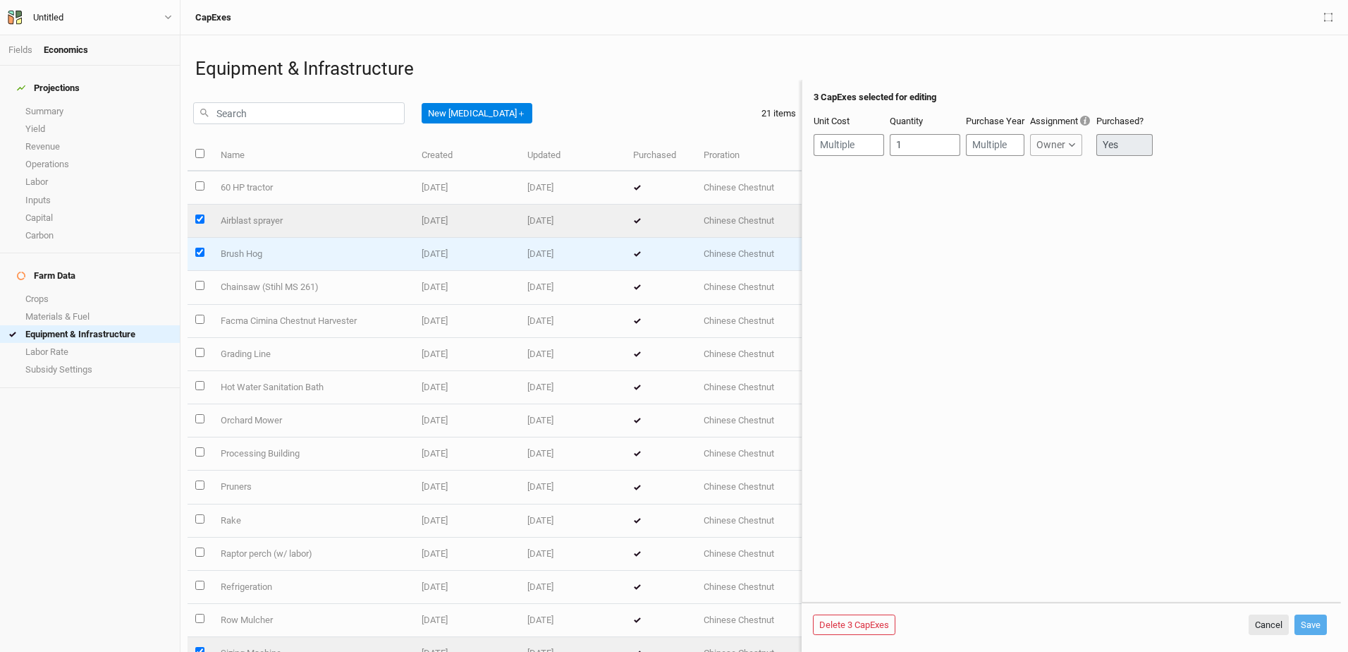
click at [202, 249] on input "select this item" at bounding box center [199, 252] width 9 height 9
checkbox input "false"
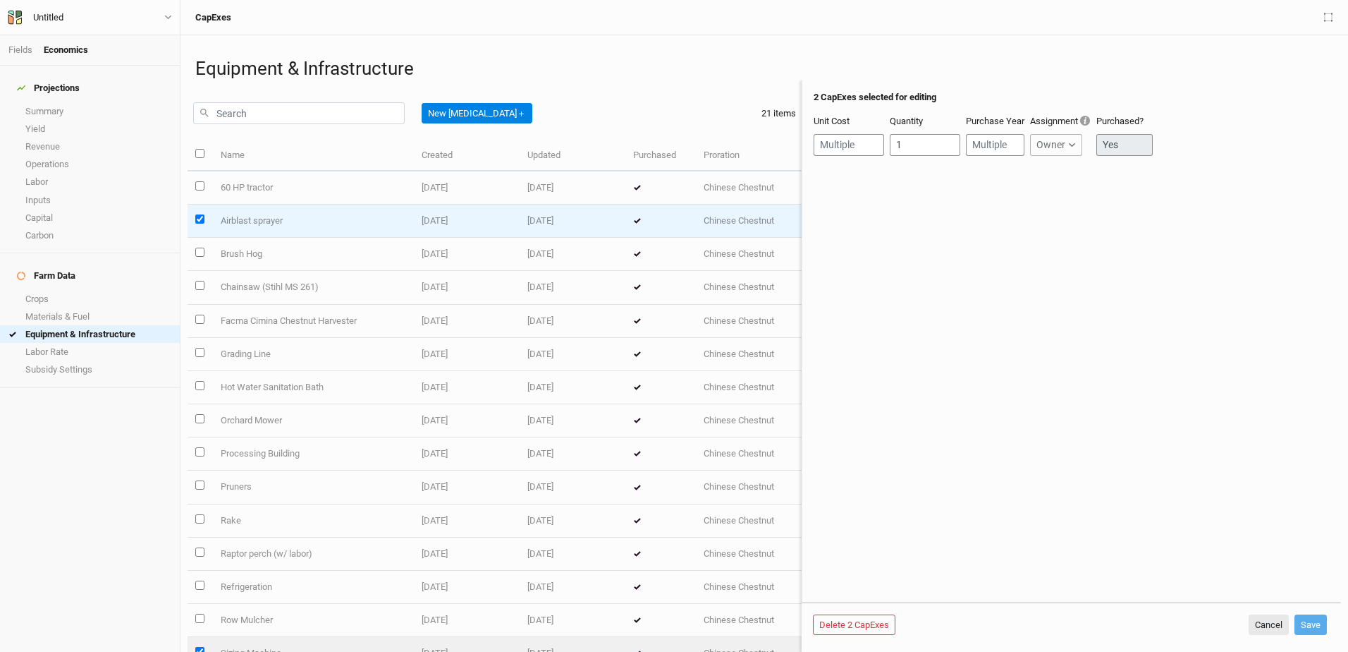
click at [201, 217] on input "select this item" at bounding box center [199, 218] width 9 height 9
checkbox input "false"
type input "6000"
type input "7"
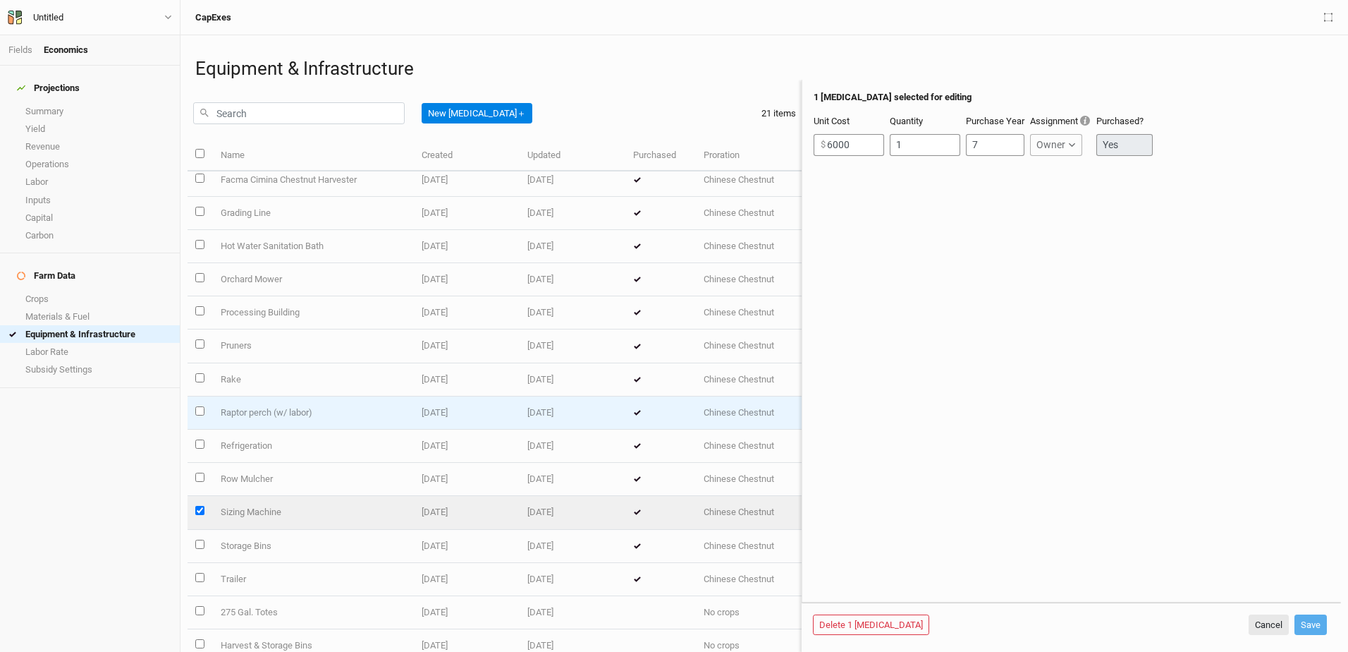
scroll to position [212, 0]
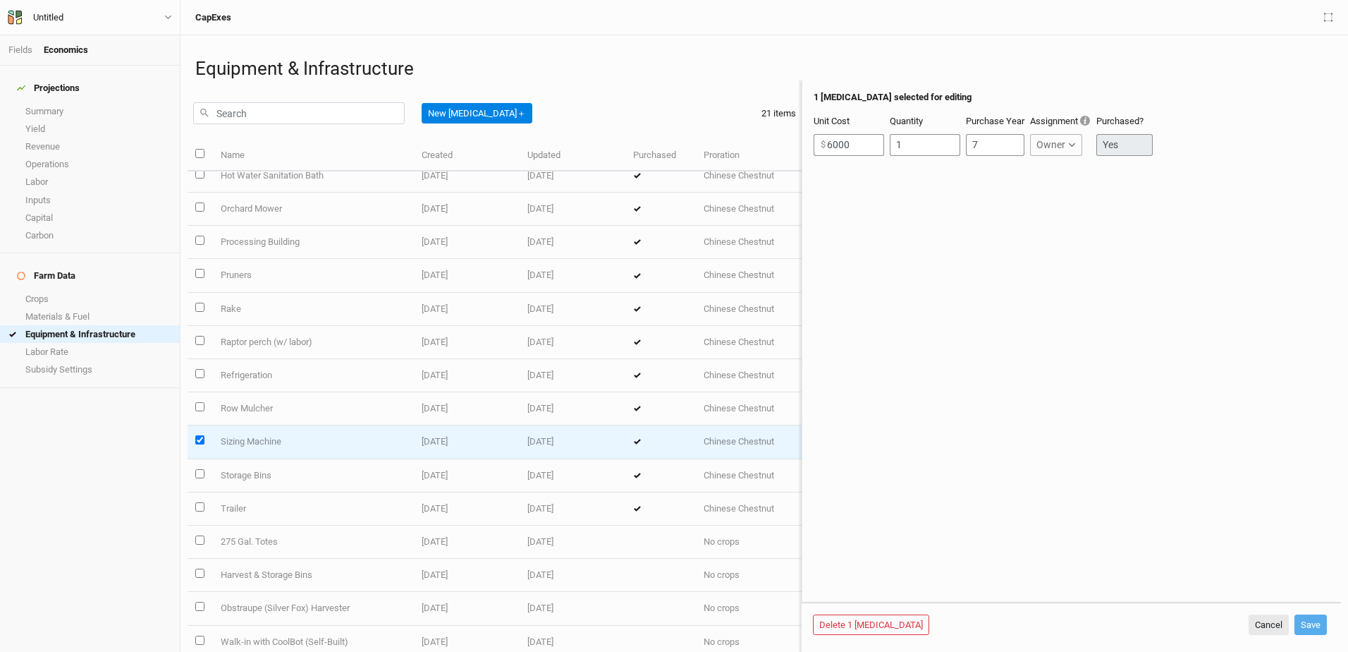
click at [202, 441] on input "select this item" at bounding box center [199, 439] width 9 height 9
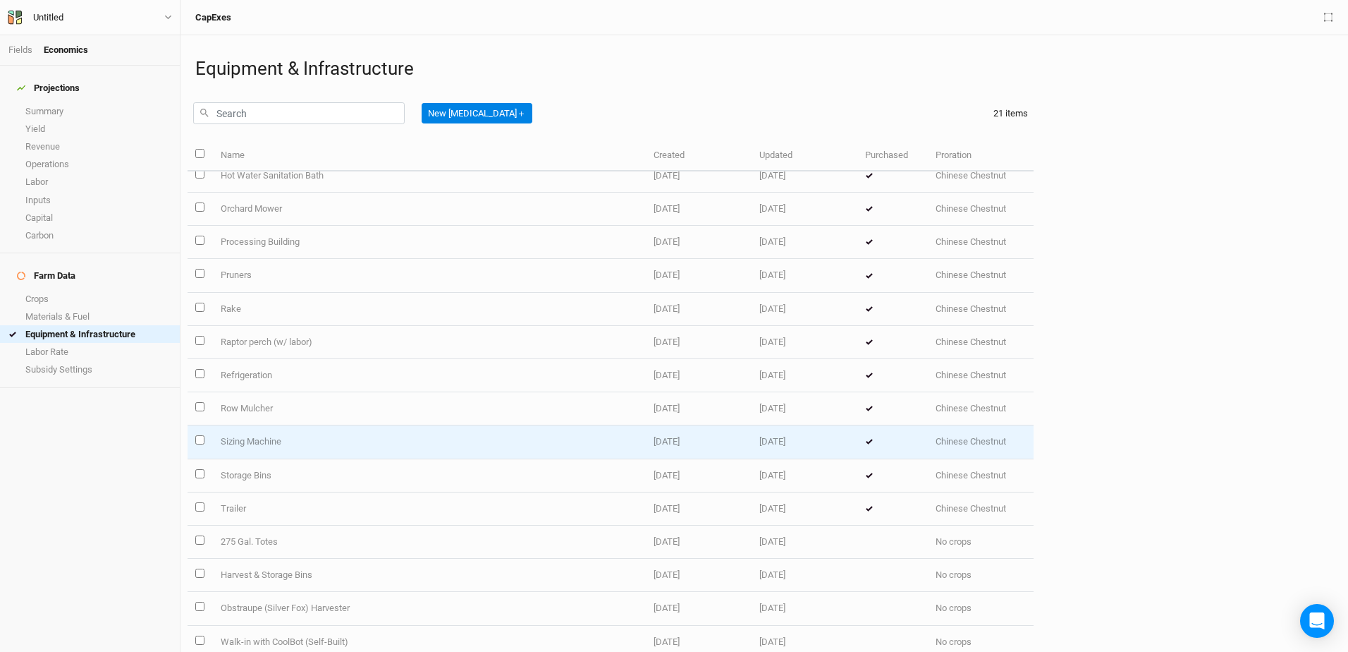
click at [198, 439] on input "select this item" at bounding box center [199, 439] width 9 height 9
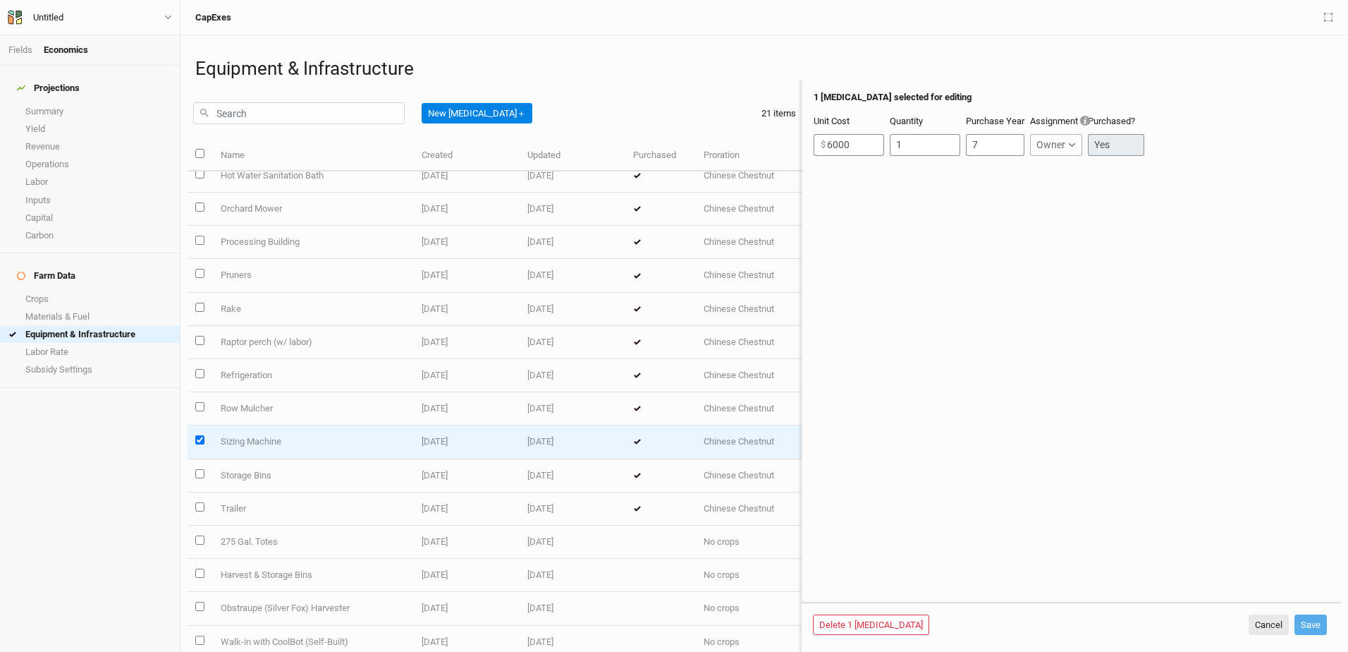
click at [198, 439] on input "select this item" at bounding box center [199, 439] width 9 height 9
checkbox input "false"
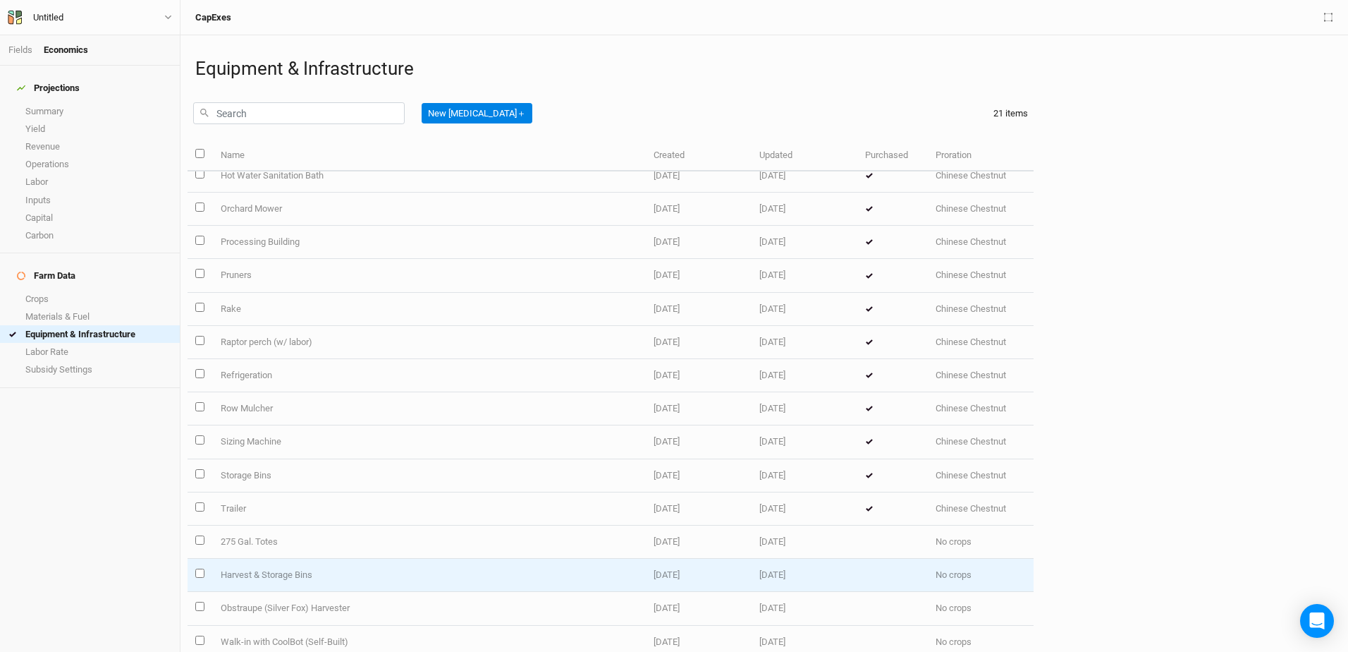
scroll to position [230, 0]
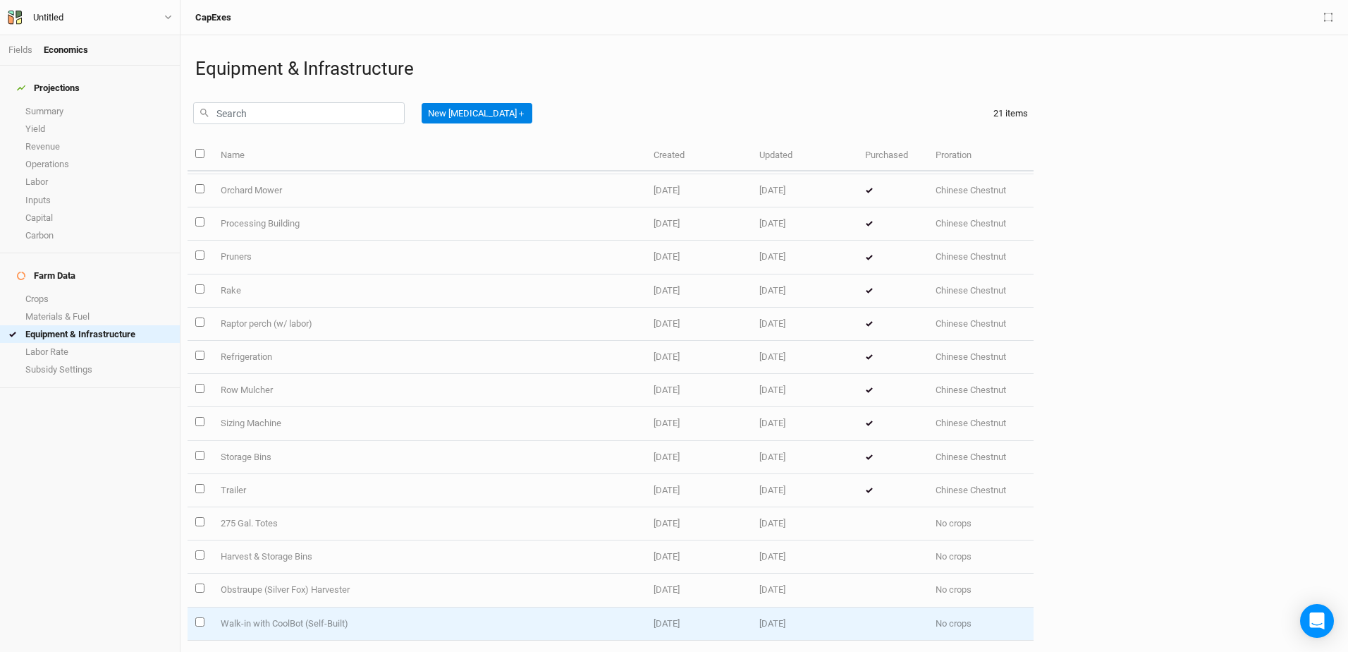
click at [255, 623] on td "Walk-in with CoolBot (Self-Built)" at bounding box center [429, 623] width 434 height 33
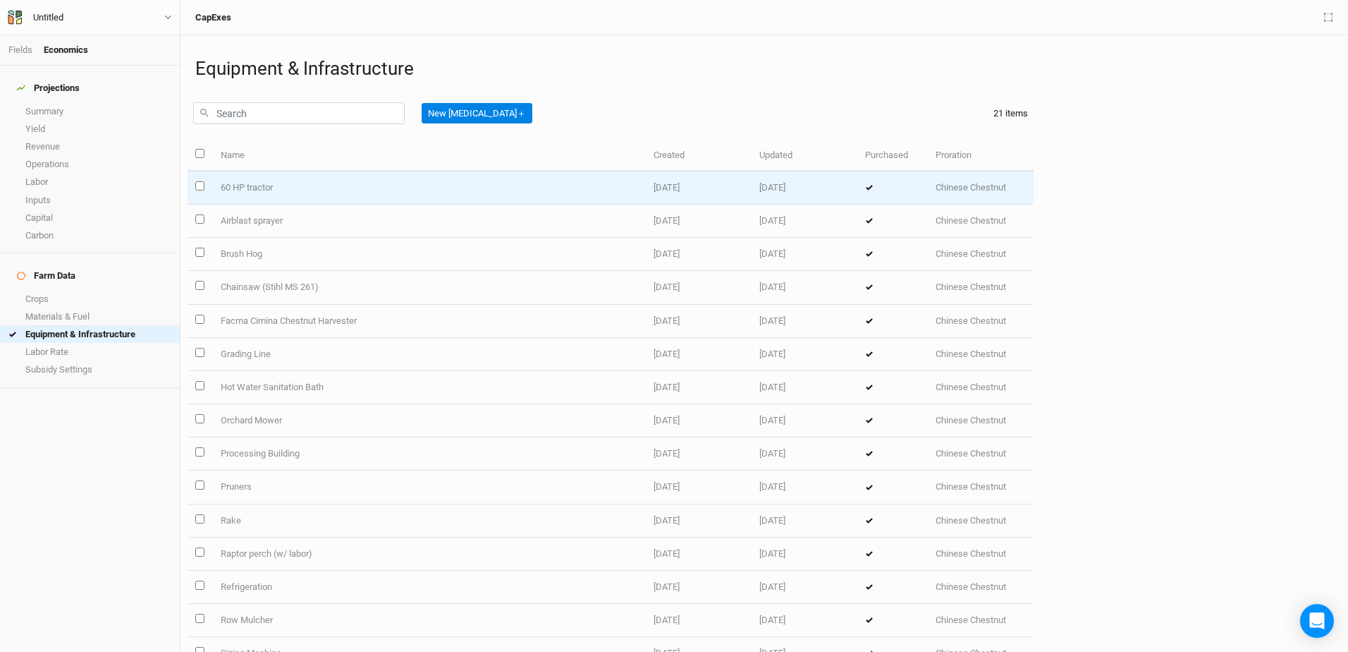
click at [267, 183] on td "60 HP tractor" at bounding box center [429, 187] width 434 height 33
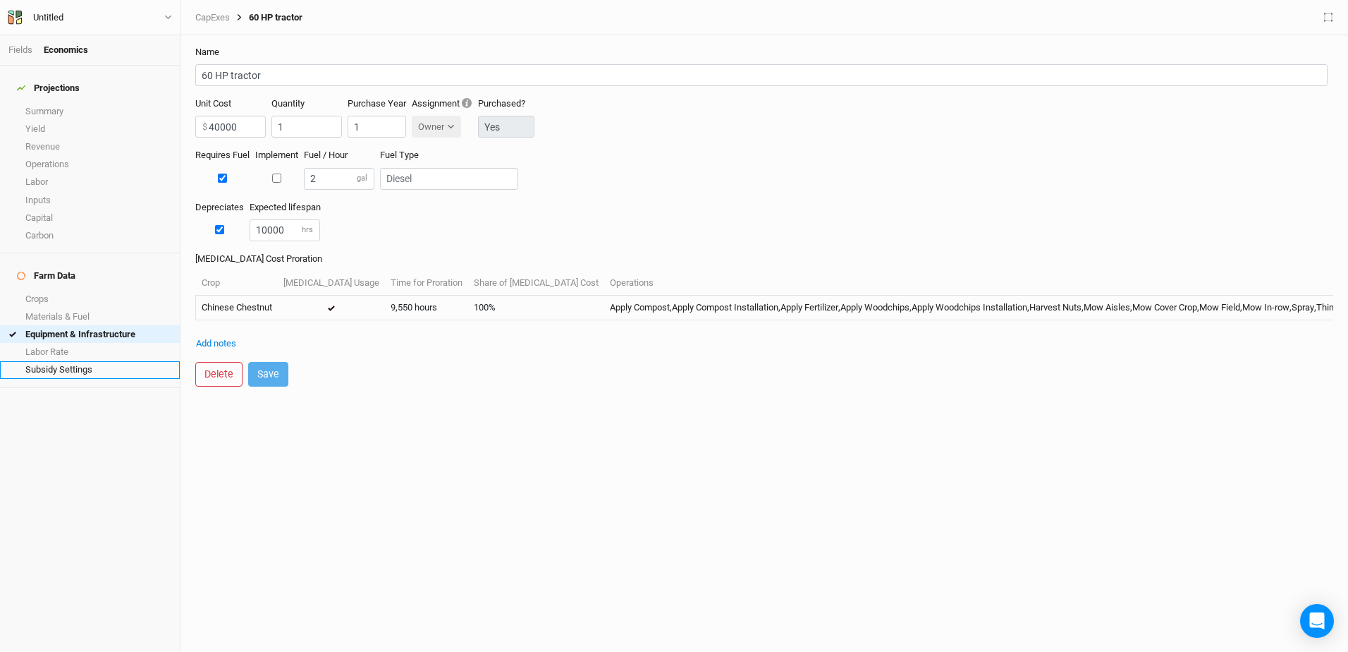
click at [52, 361] on link "Subsidy Settings" at bounding box center [90, 370] width 180 height 18
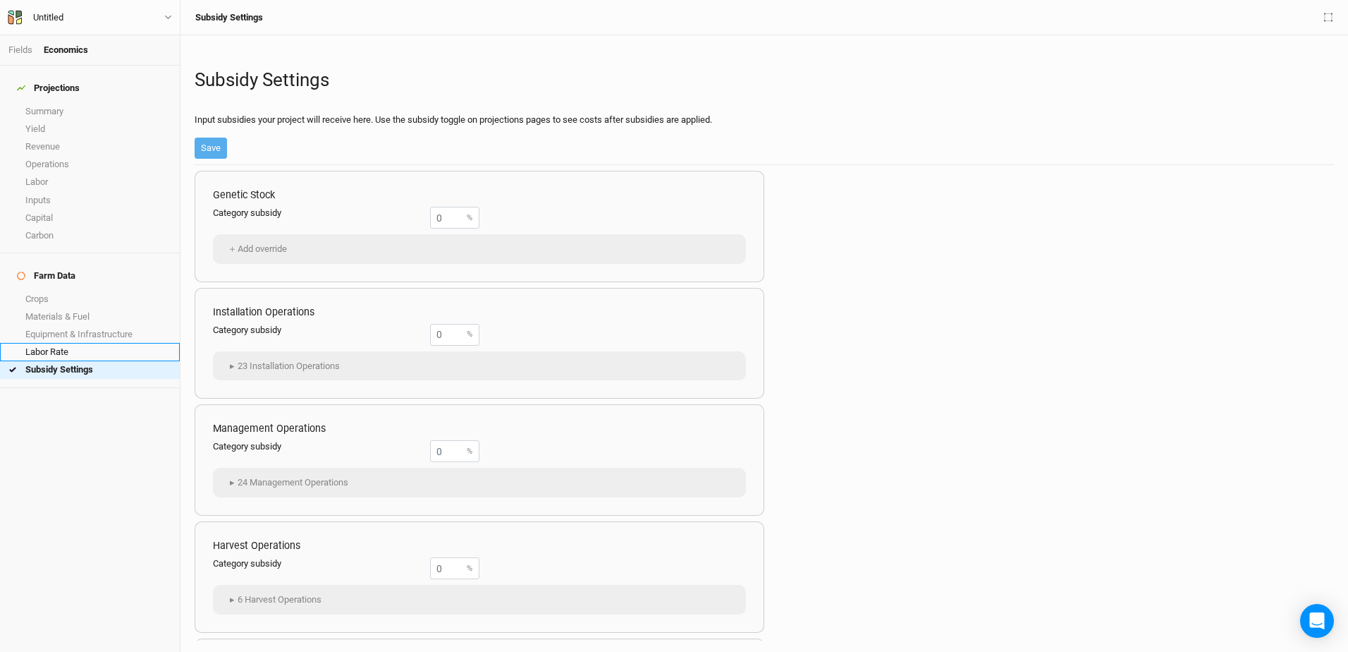
click at [54, 343] on link "Labor Rate" at bounding box center [90, 352] width 180 height 18
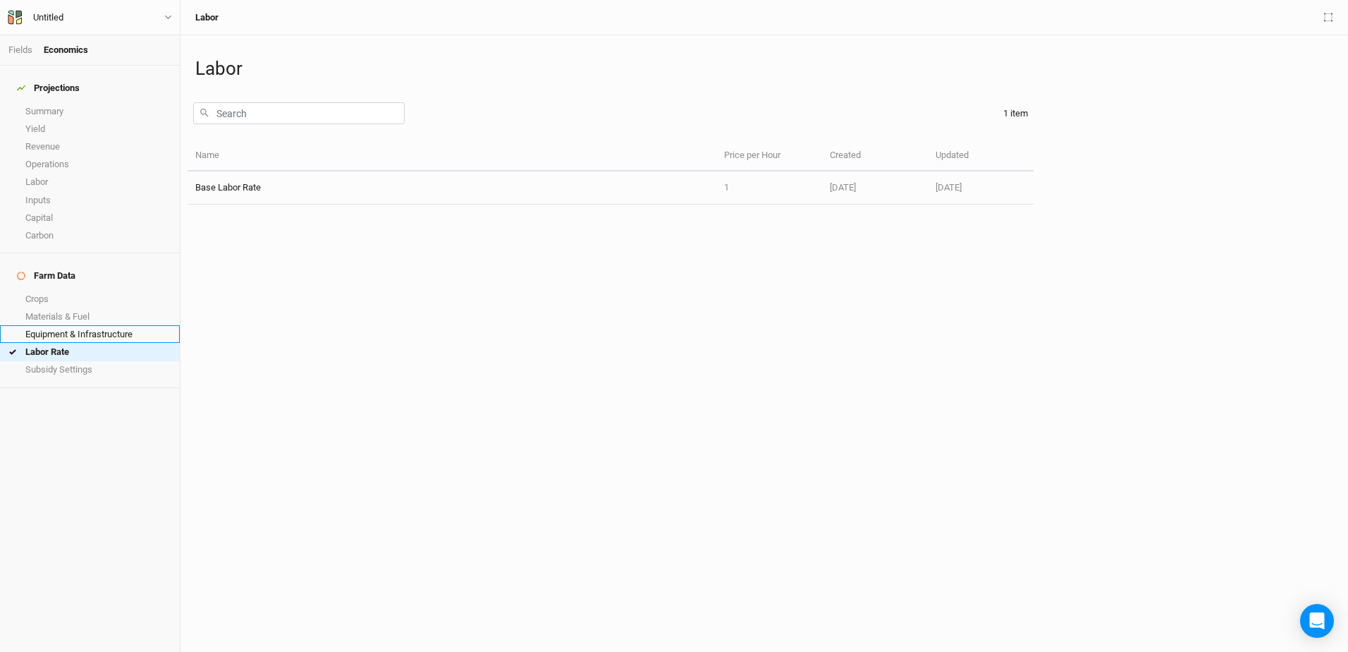
click at [57, 325] on link "Equipment & Infrastructure" at bounding box center [90, 334] width 180 height 18
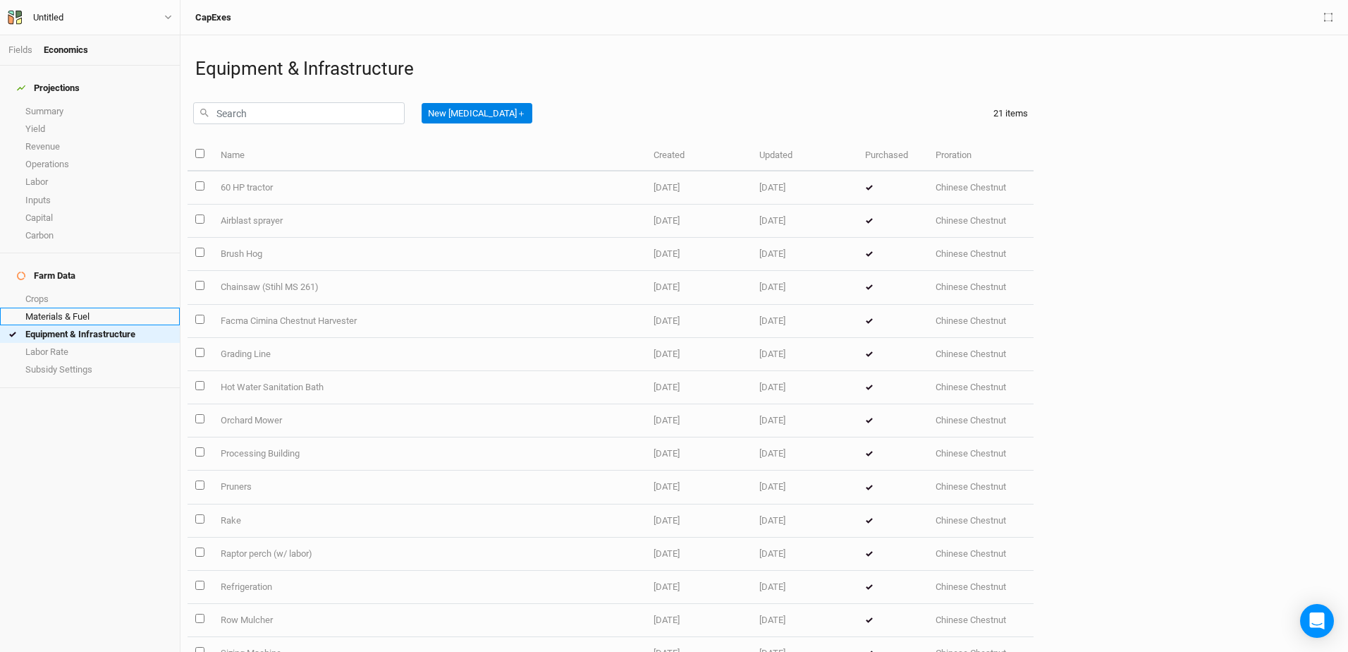
click at [66, 307] on link "Materials & Fuel" at bounding box center [90, 316] width 180 height 18
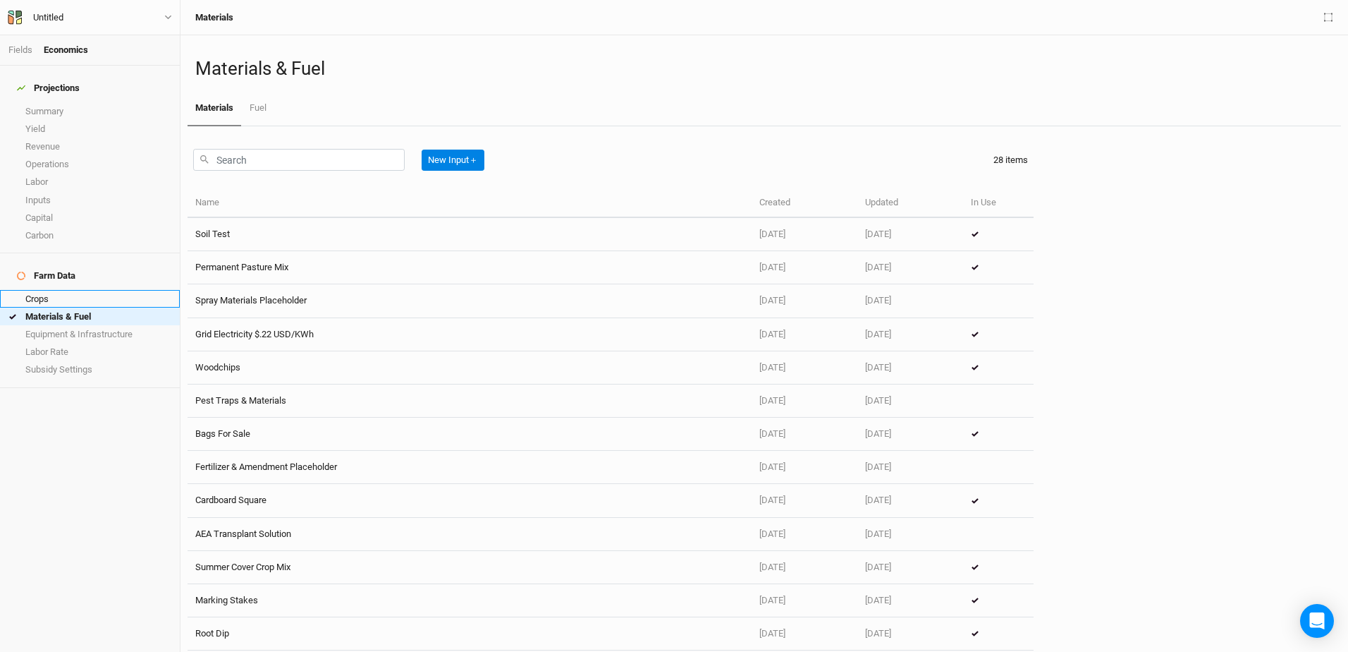
click at [40, 290] on link "Crops" at bounding box center [90, 299] width 180 height 18
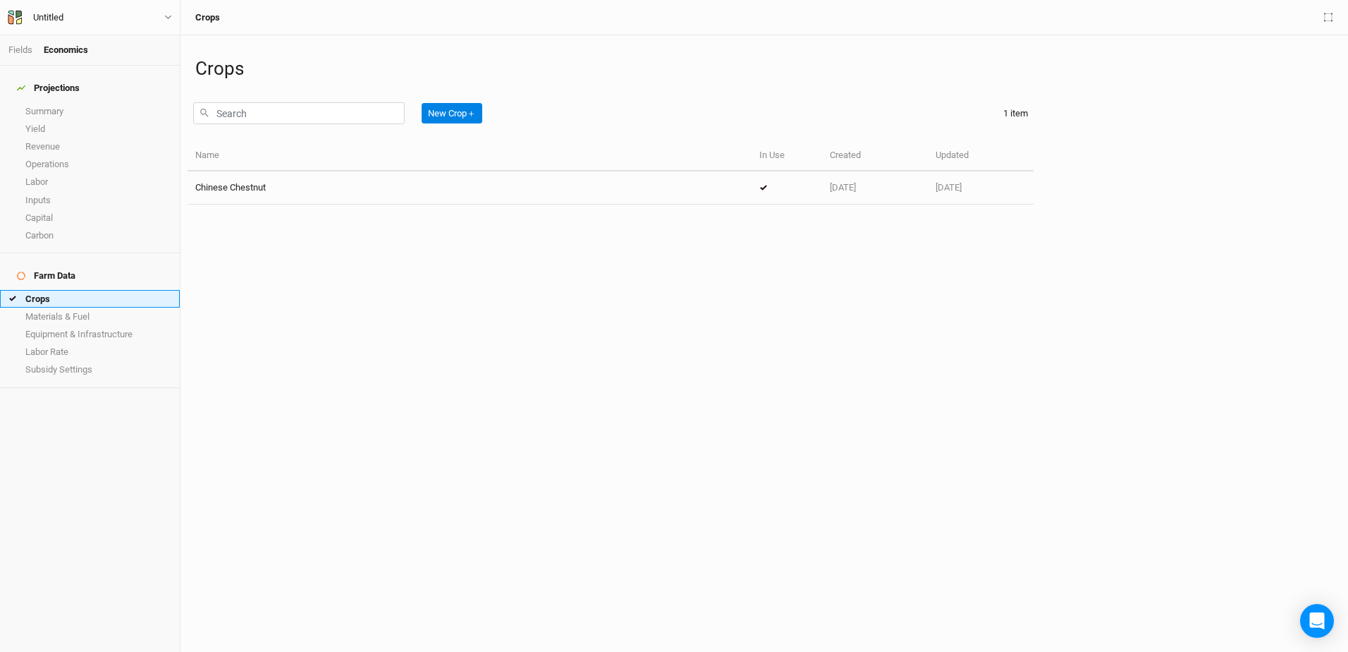
click at [40, 290] on link "Crops" at bounding box center [90, 299] width 180 height 18
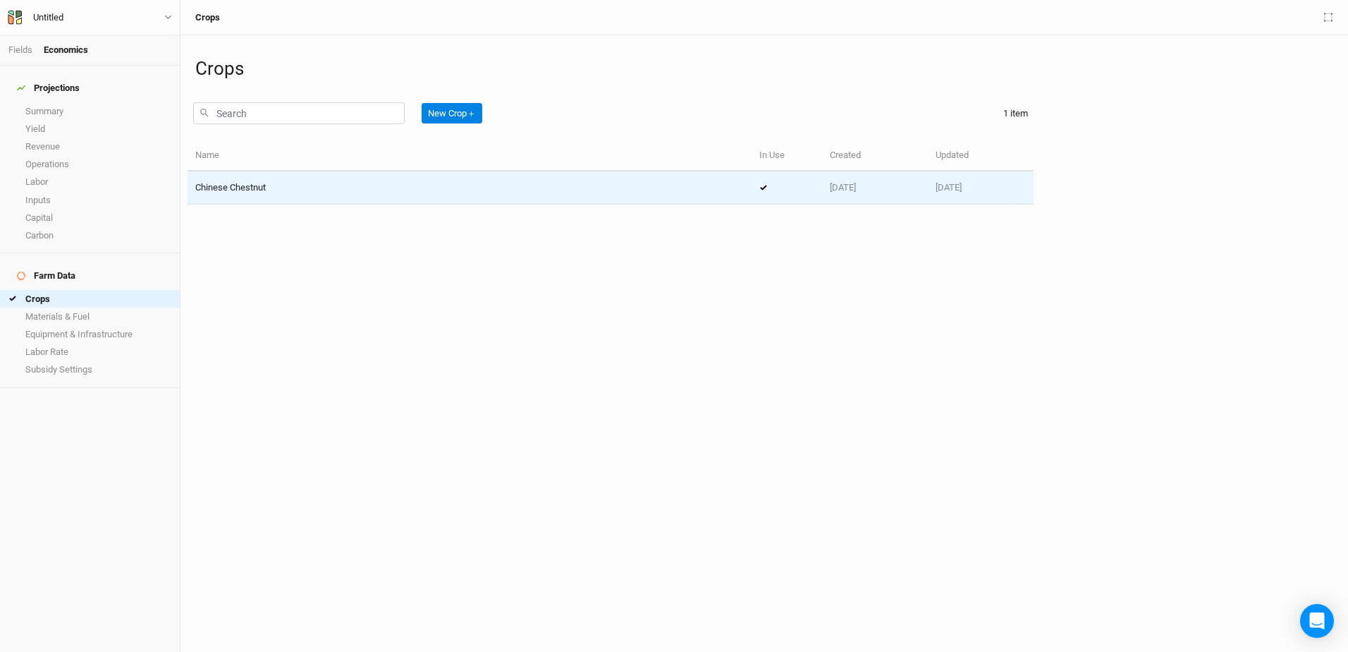
click at [203, 190] on span "Chinese Chestnut" at bounding box center [230, 187] width 71 height 11
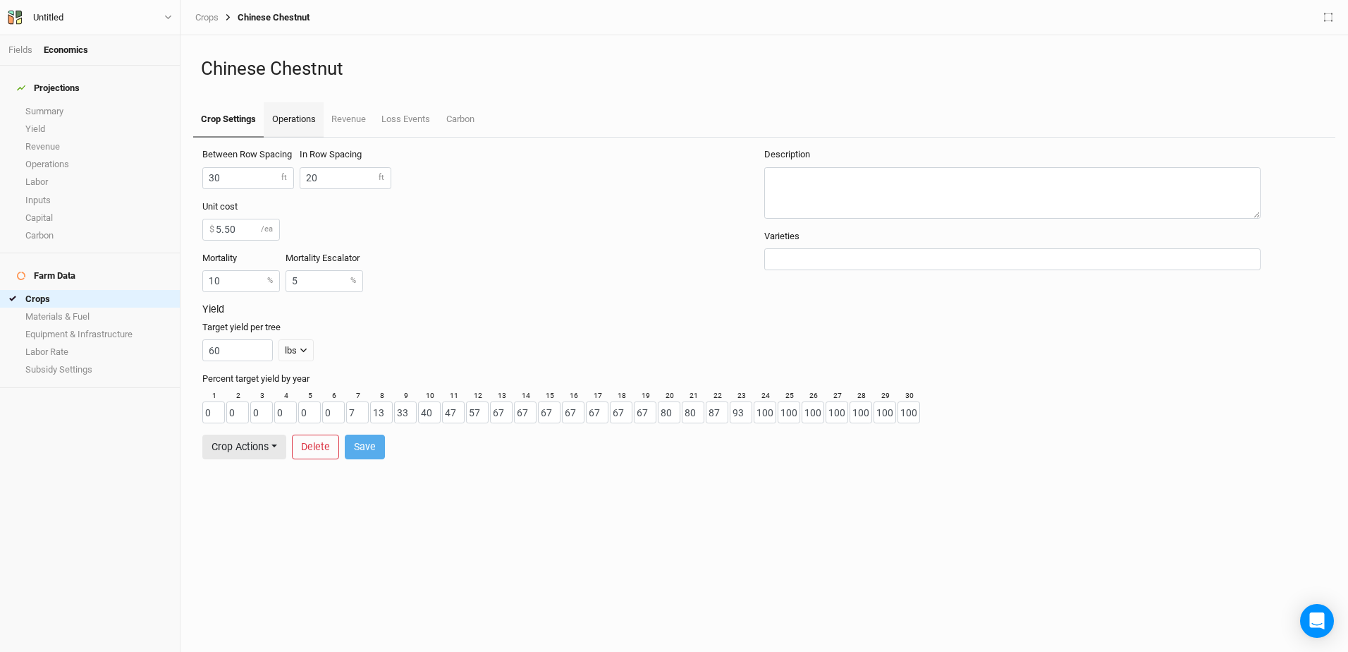
click at [293, 118] on link "Operations" at bounding box center [293, 119] width 59 height 35
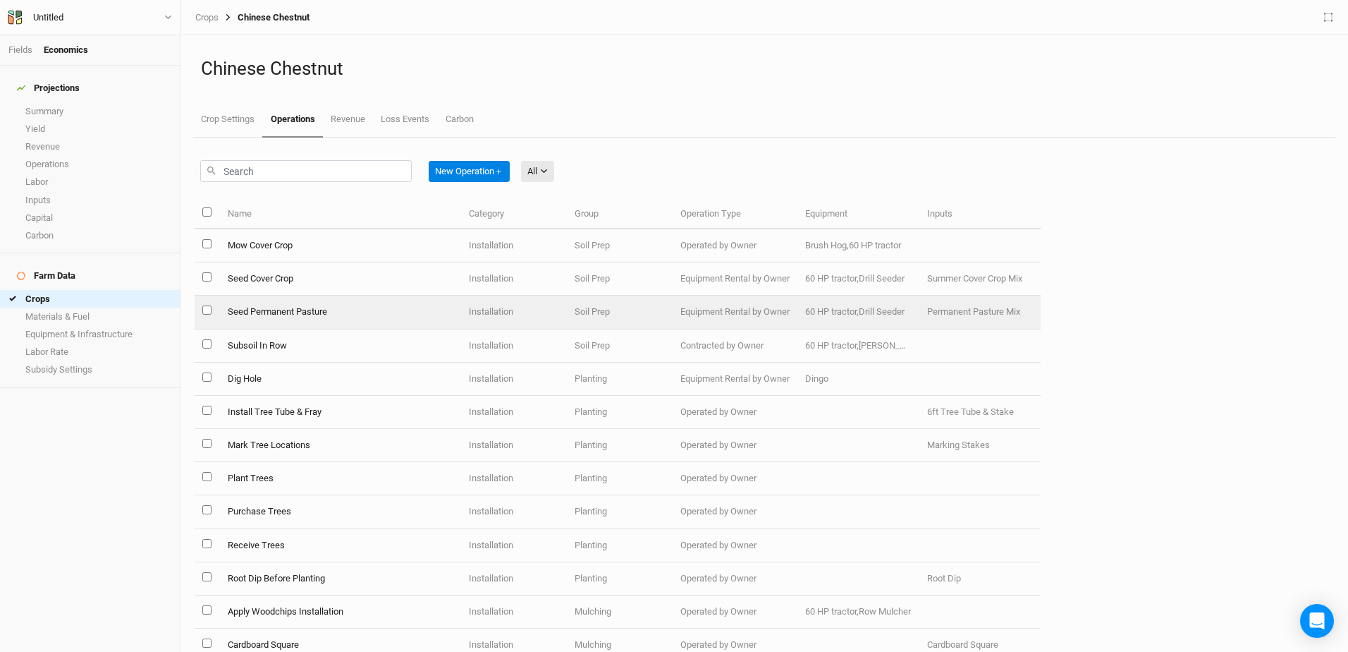
scroll to position [71, 0]
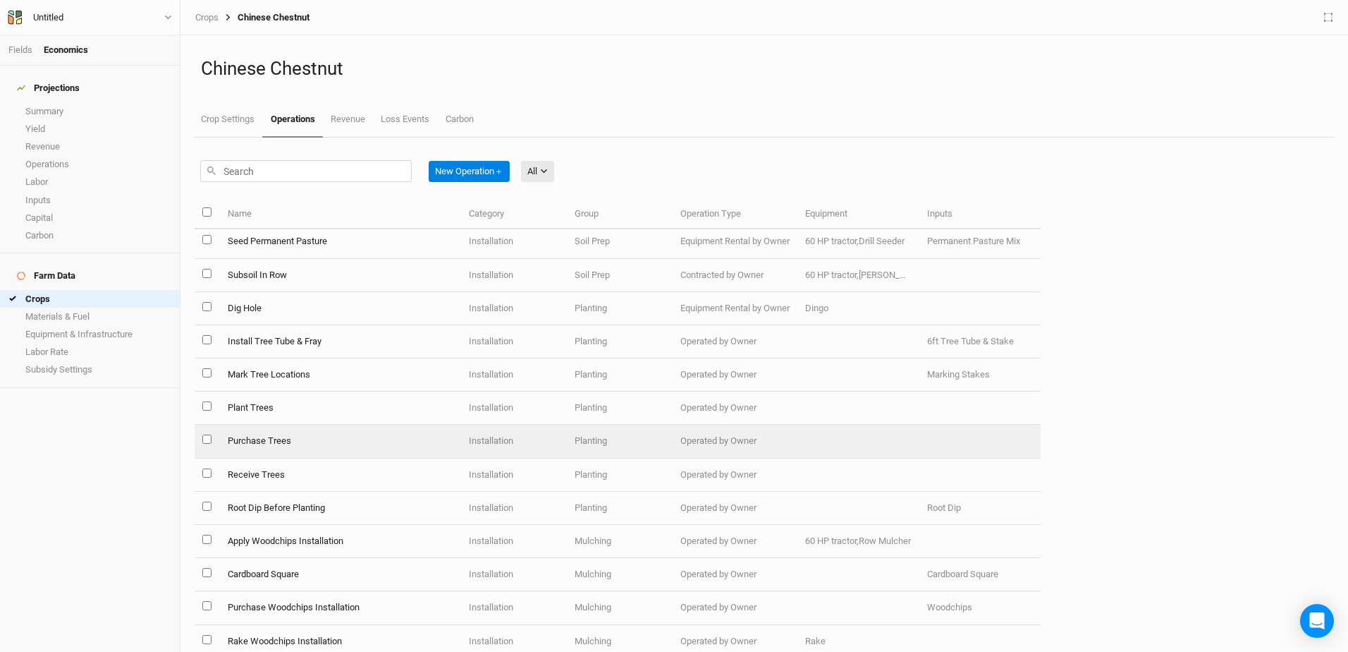
click at [331, 441] on td "Purchase Trees" at bounding box center [340, 440] width 242 height 33
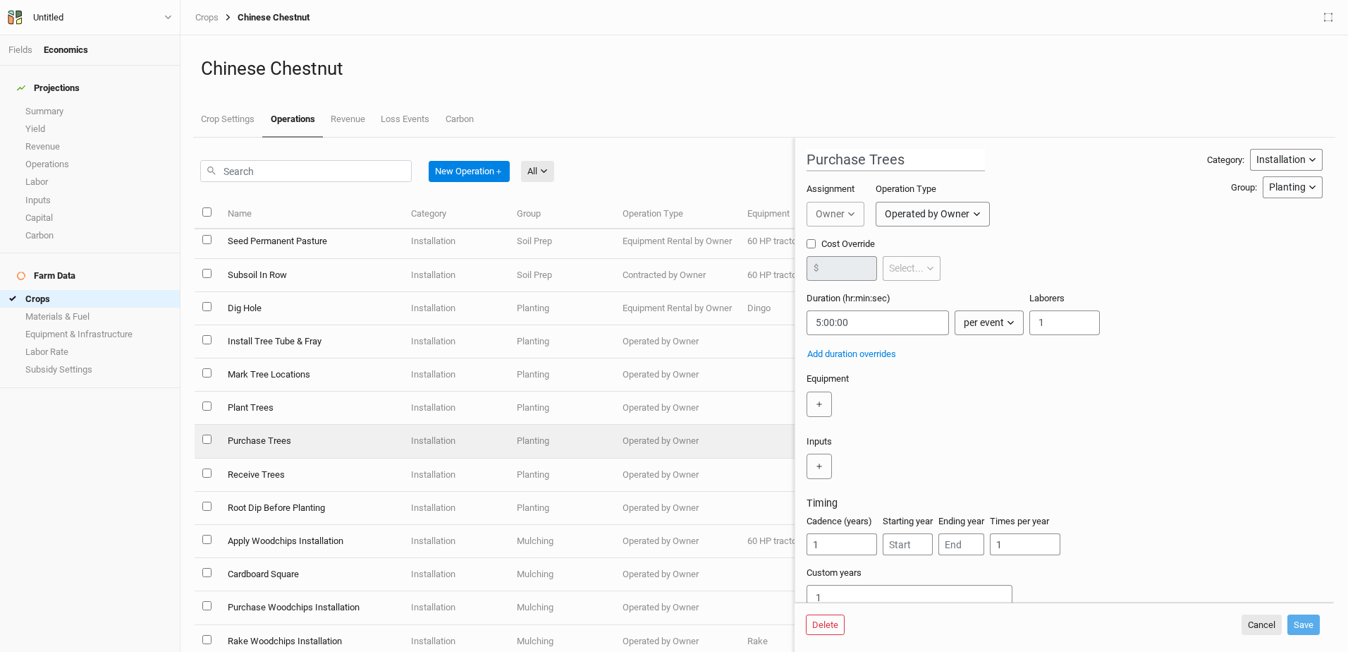
click at [144, 464] on div "Projections Summary Yield Revenue Operations Labor Inputs Capital Carbon Farm D…" at bounding box center [90, 359] width 180 height 586
drag, startPoint x: 649, startPoint y: 24, endPoint x: 631, endPoint y: 37, distance: 22.1
click at [649, 27] on div "Crops Chinese Chestnut" at bounding box center [765, 17] width 1168 height 35
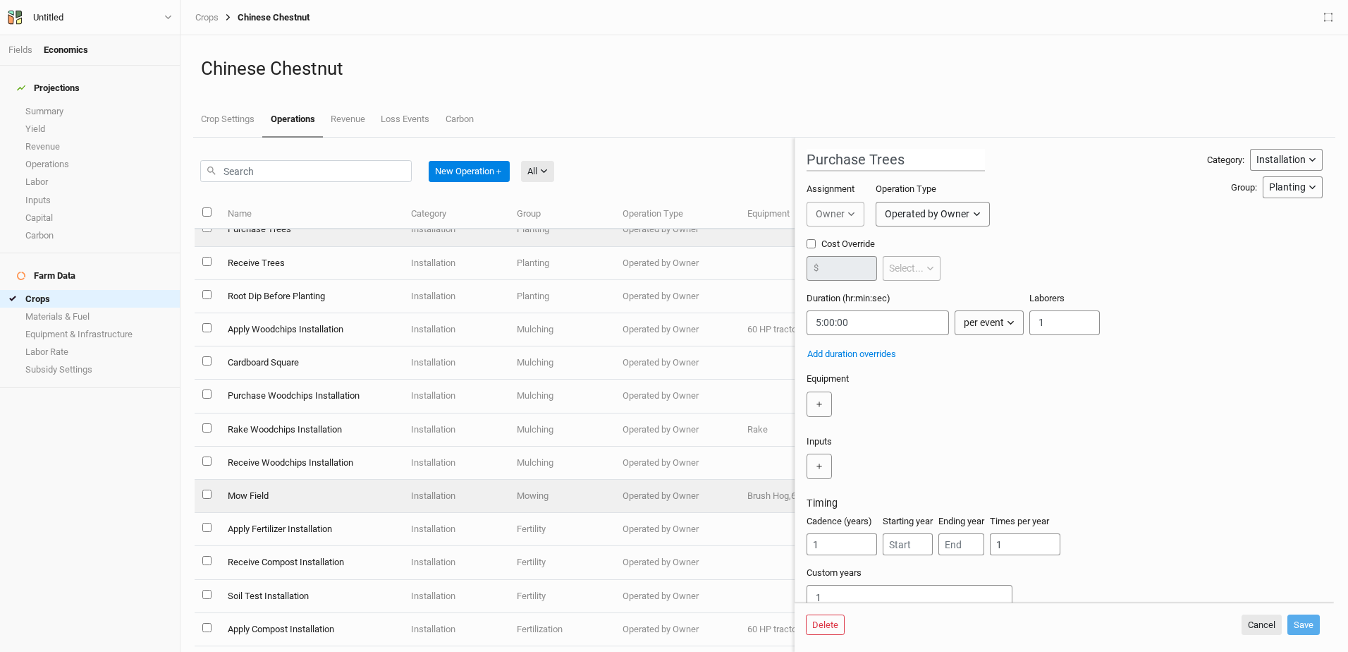
click at [259, 498] on td "Mow Field" at bounding box center [310, 495] width 183 height 33
type input "Mow Field"
type input "0:12:22.500"
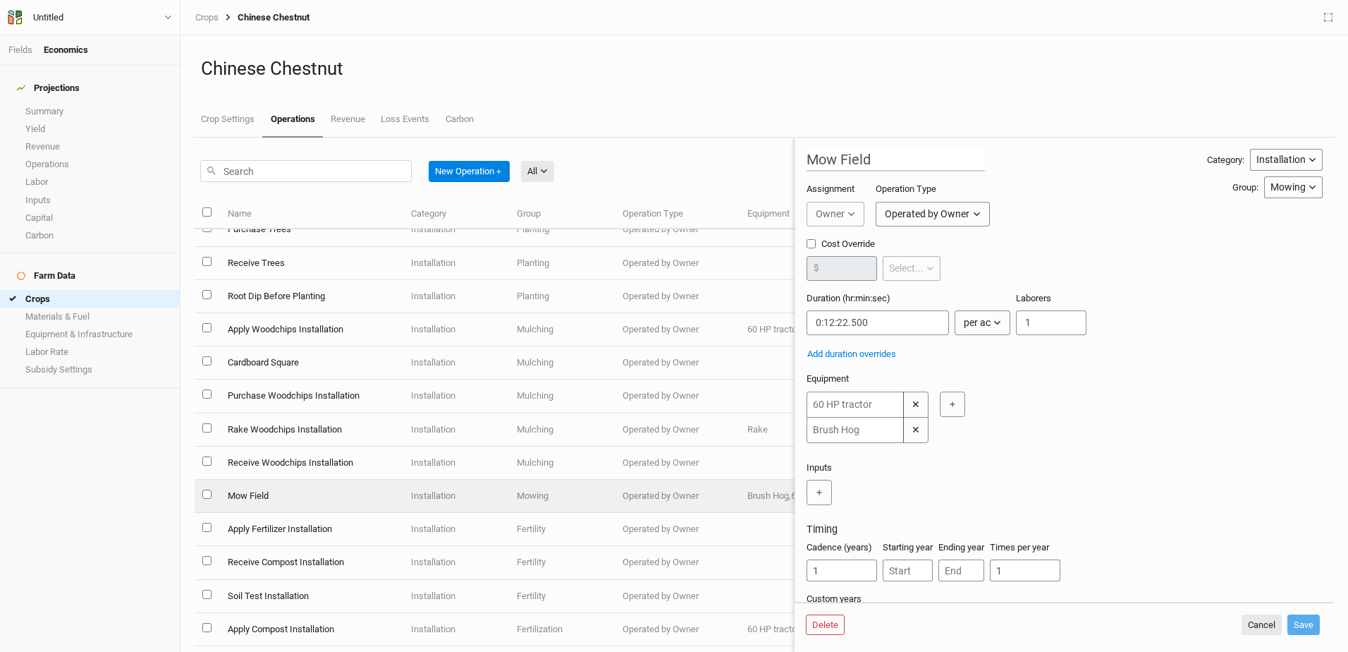
scroll to position [66, 0]
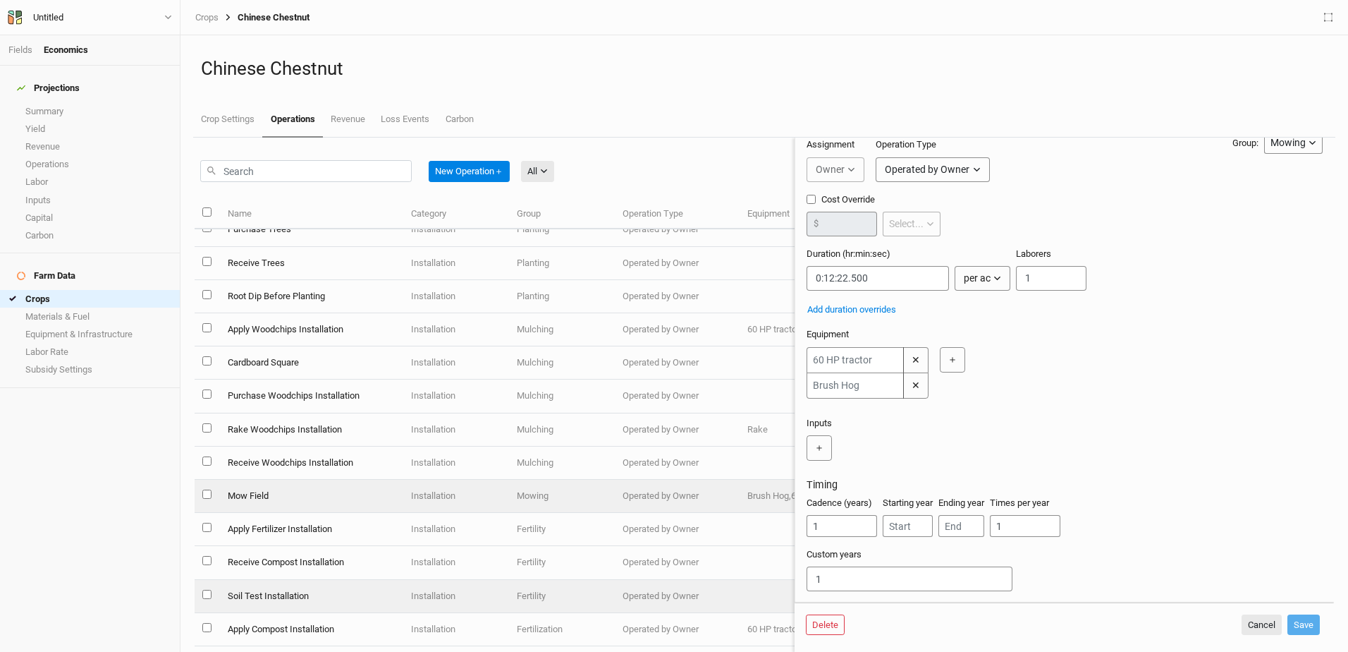
click at [267, 599] on td "Soil Test Installation" at bounding box center [310, 596] width 183 height 33
type input "Soil Test Installation"
type input "5:00:00"
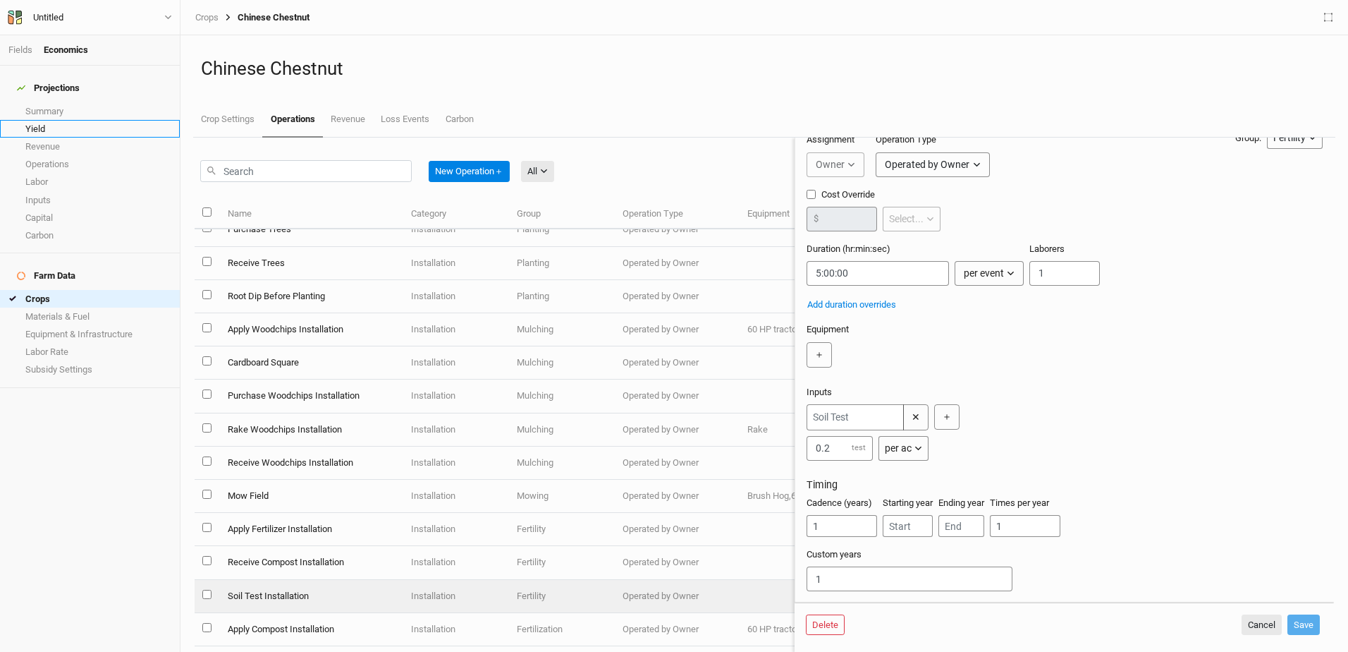
click at [42, 121] on link "Yield" at bounding box center [90, 129] width 180 height 18
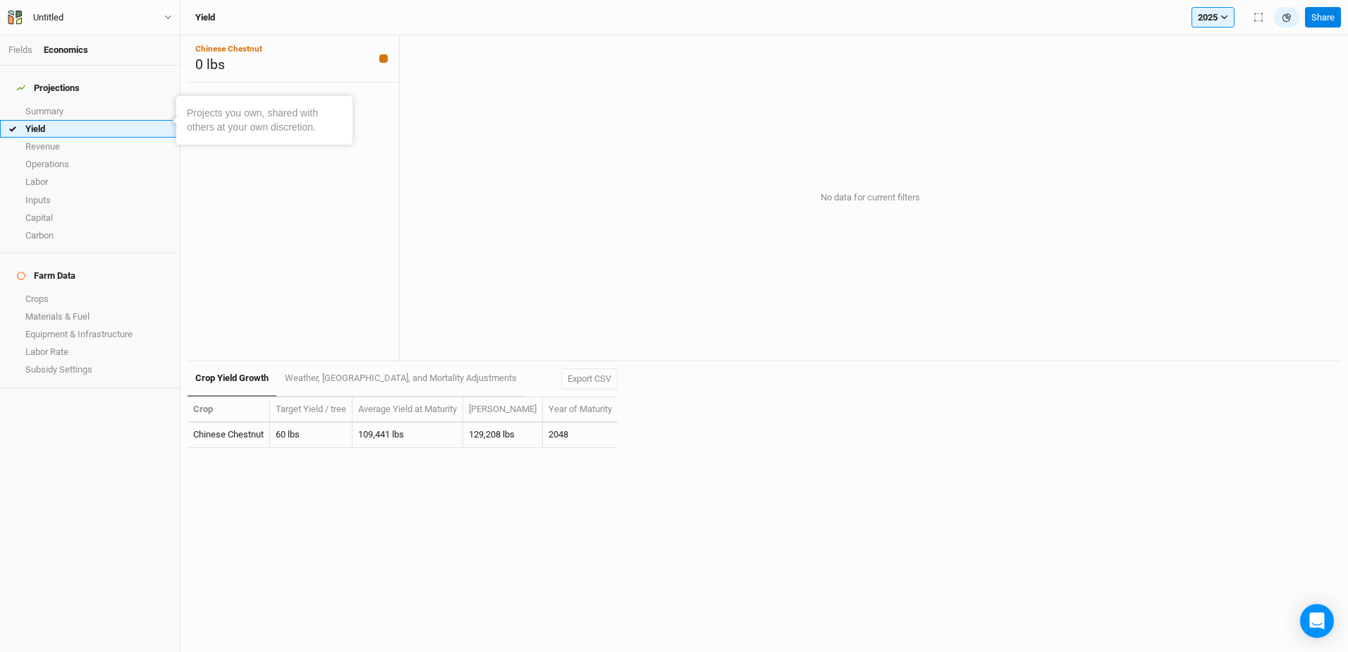
click at [44, 122] on link "Yield" at bounding box center [90, 129] width 180 height 18
click at [43, 105] on link "Summary" at bounding box center [90, 111] width 180 height 18
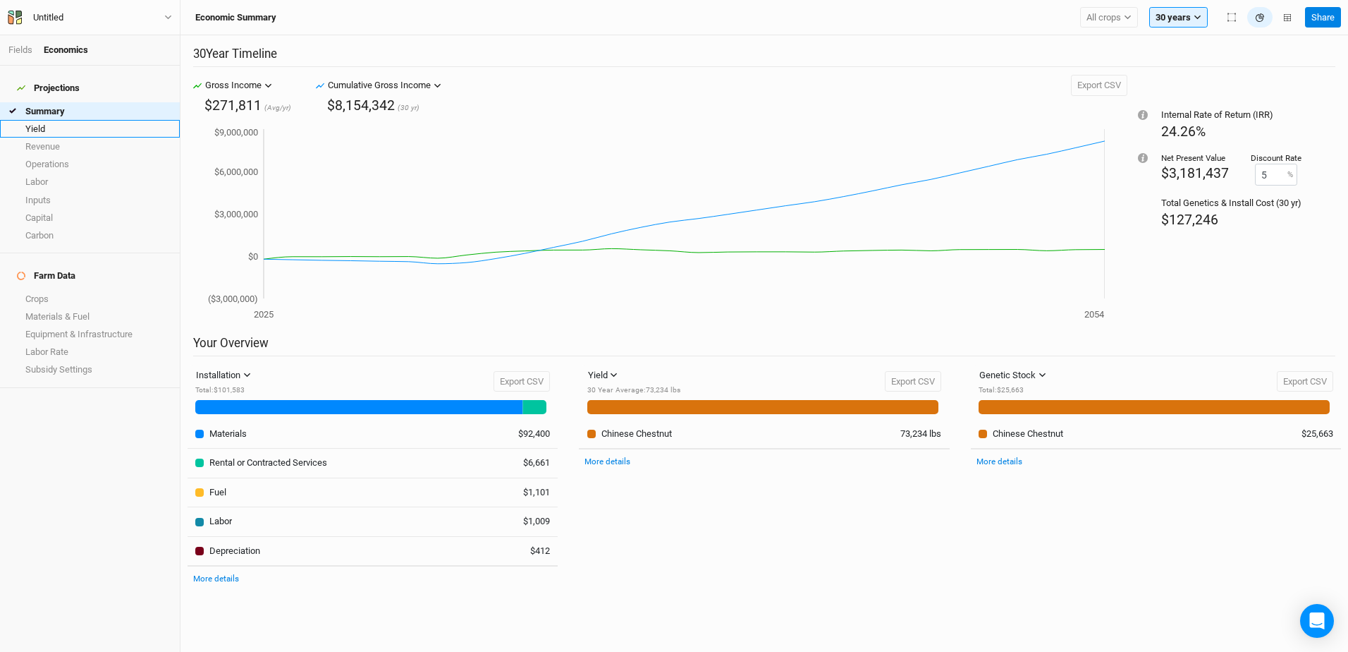
click at [45, 121] on link "Yield" at bounding box center [90, 129] width 180 height 18
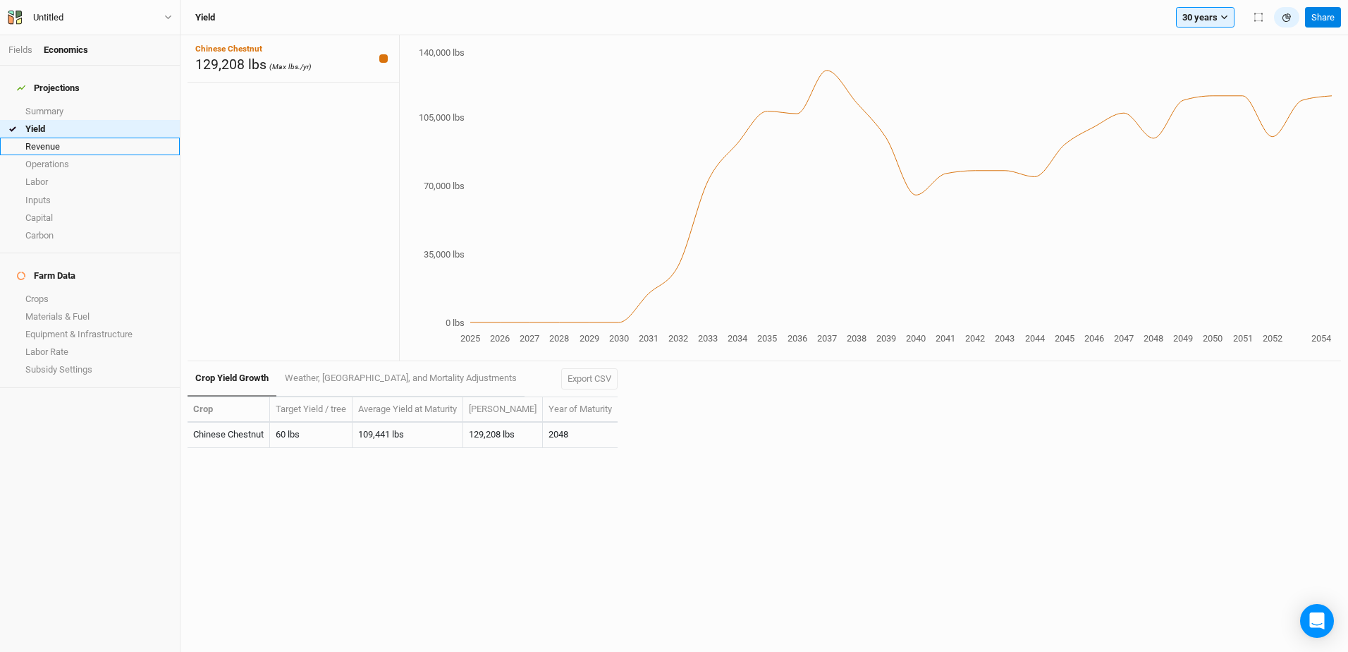
click at [52, 138] on link "Revenue" at bounding box center [90, 147] width 180 height 18
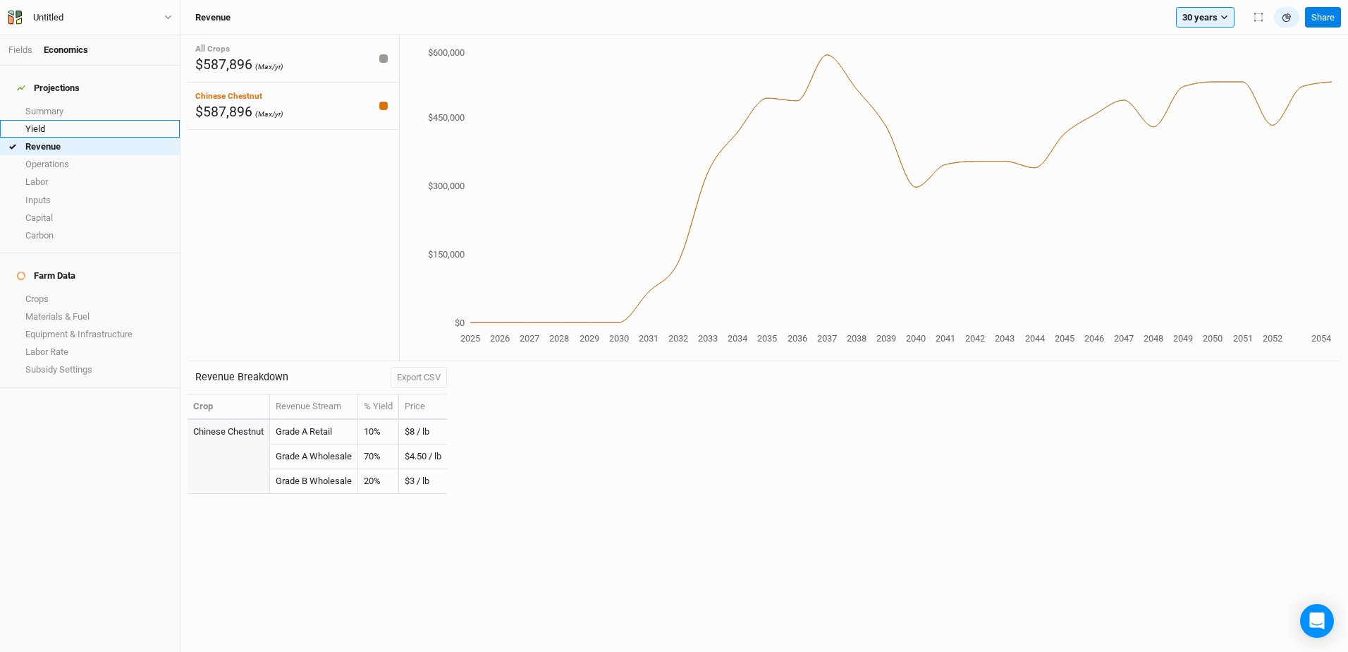
click at [39, 120] on link "Yield" at bounding box center [90, 129] width 180 height 18
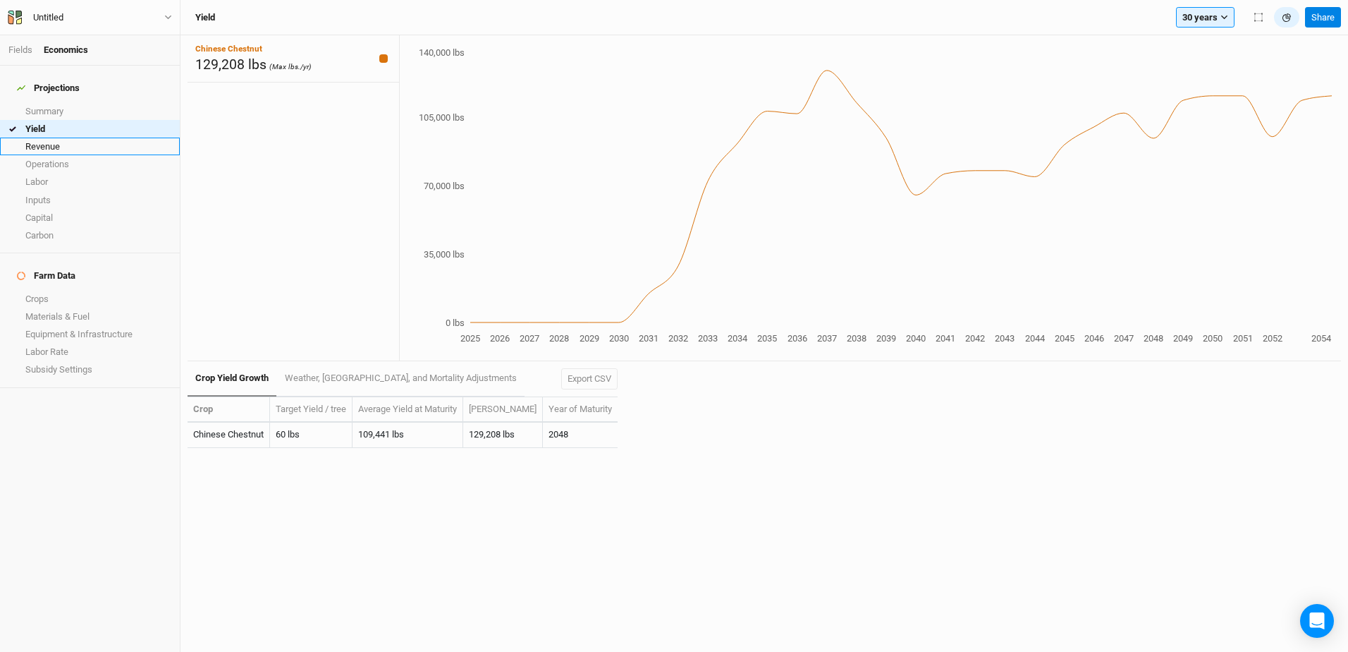
click at [51, 138] on link "Revenue" at bounding box center [90, 147] width 180 height 18
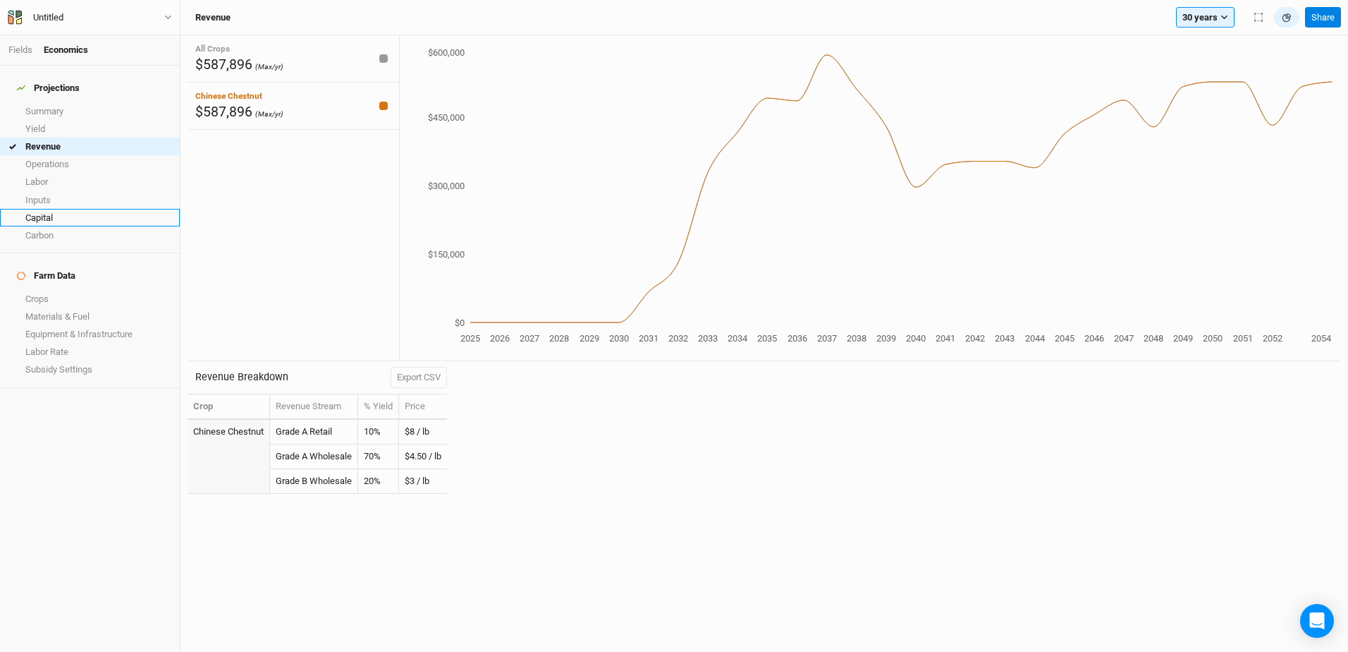
click at [49, 209] on link "Capital" at bounding box center [90, 218] width 180 height 18
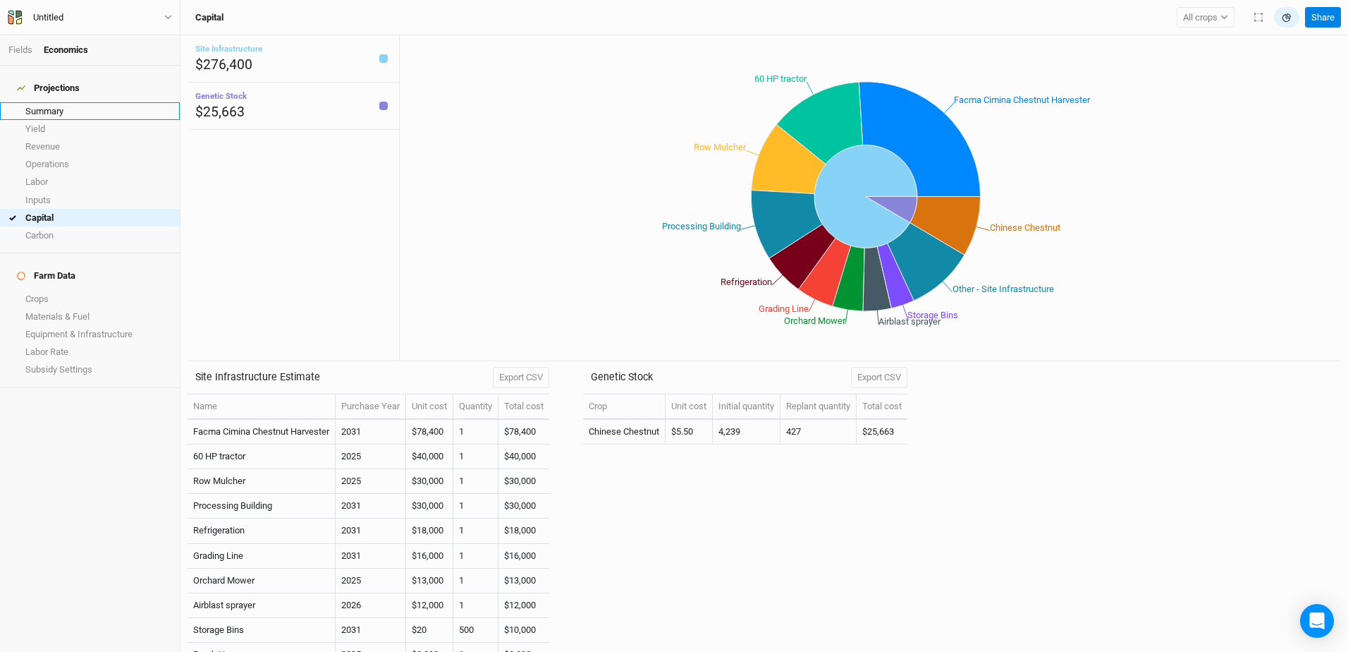
click at [39, 104] on link "Summary" at bounding box center [90, 111] width 180 height 18
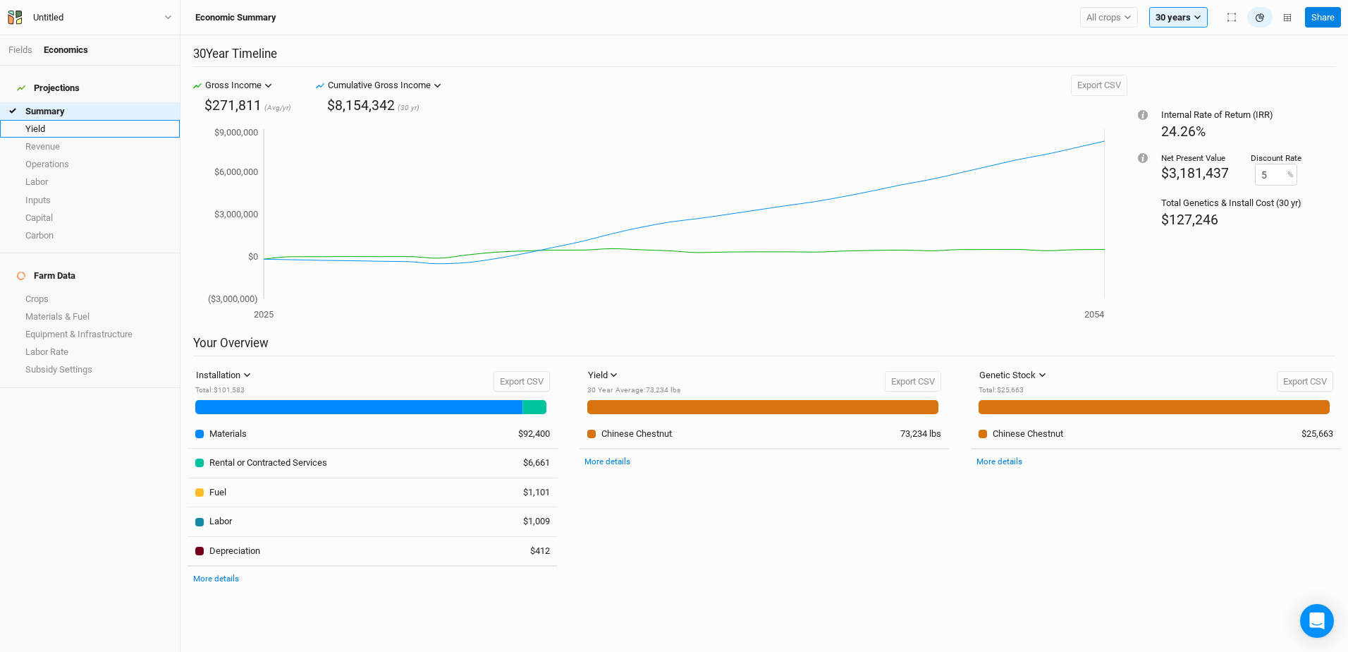
click at [37, 121] on link "Yield" at bounding box center [90, 129] width 180 height 18
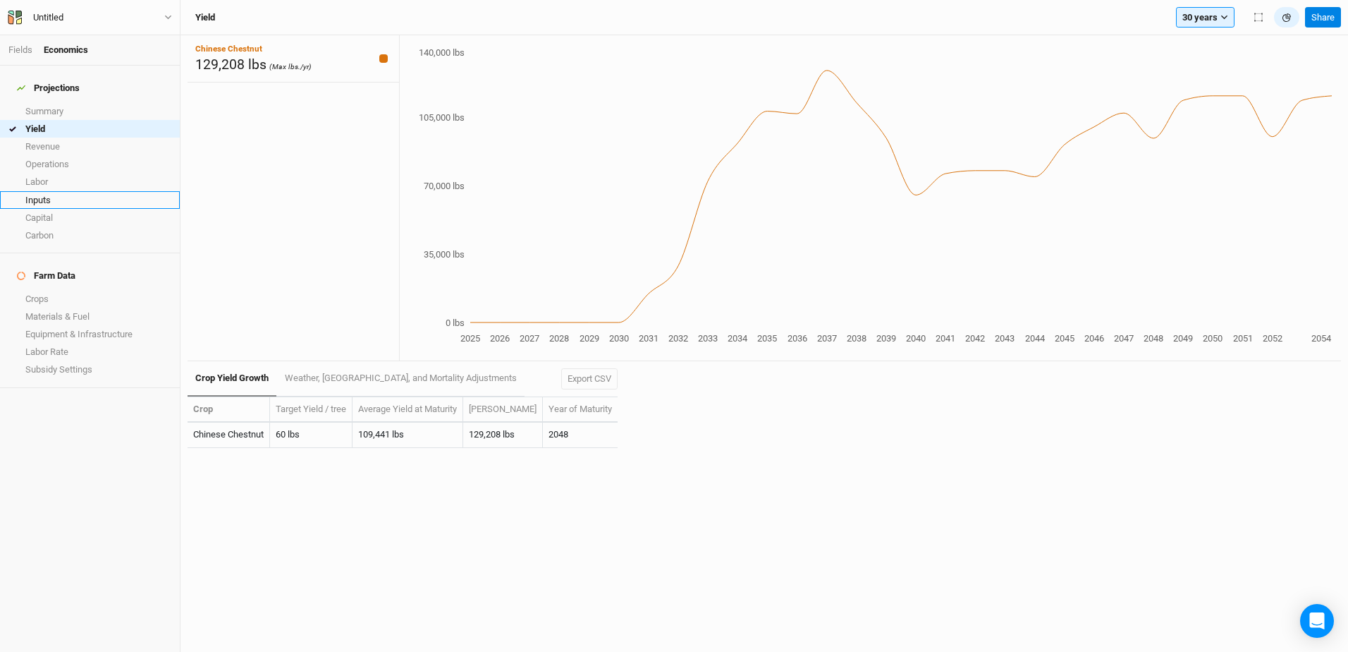
click at [44, 195] on link "Inputs" at bounding box center [90, 200] width 180 height 18
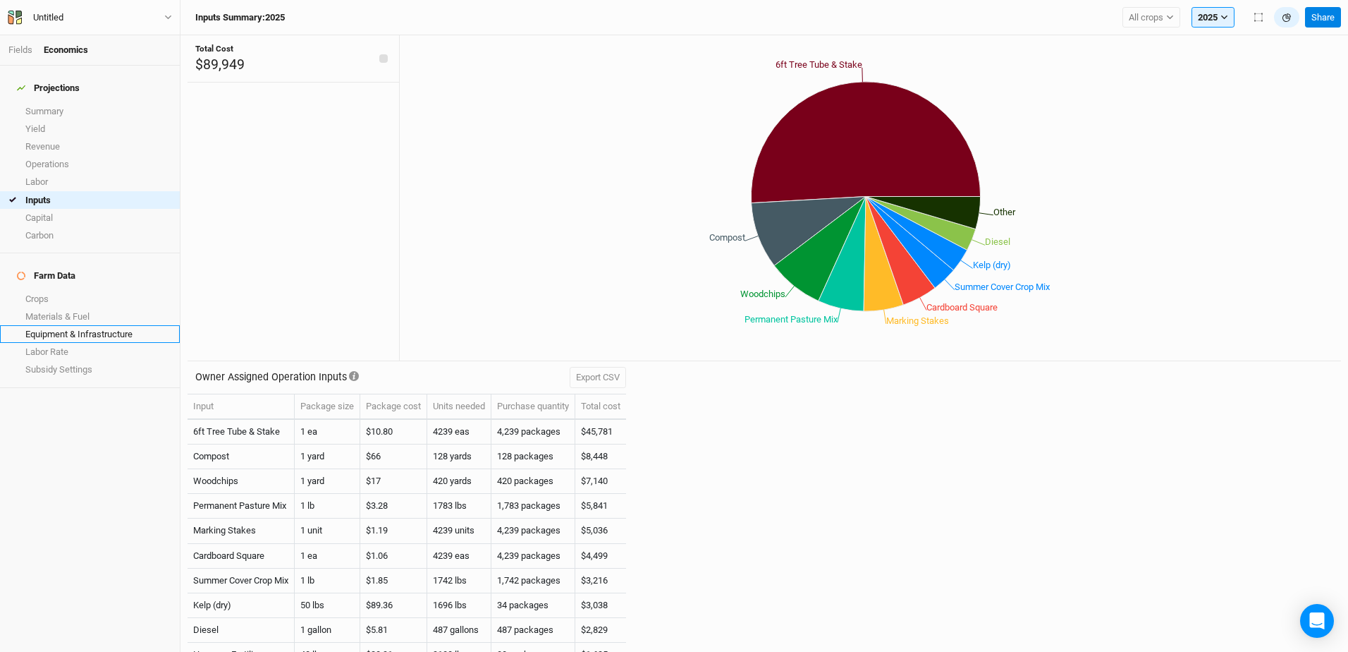
click at [56, 325] on link "Equipment & Infrastructure" at bounding box center [90, 334] width 180 height 18
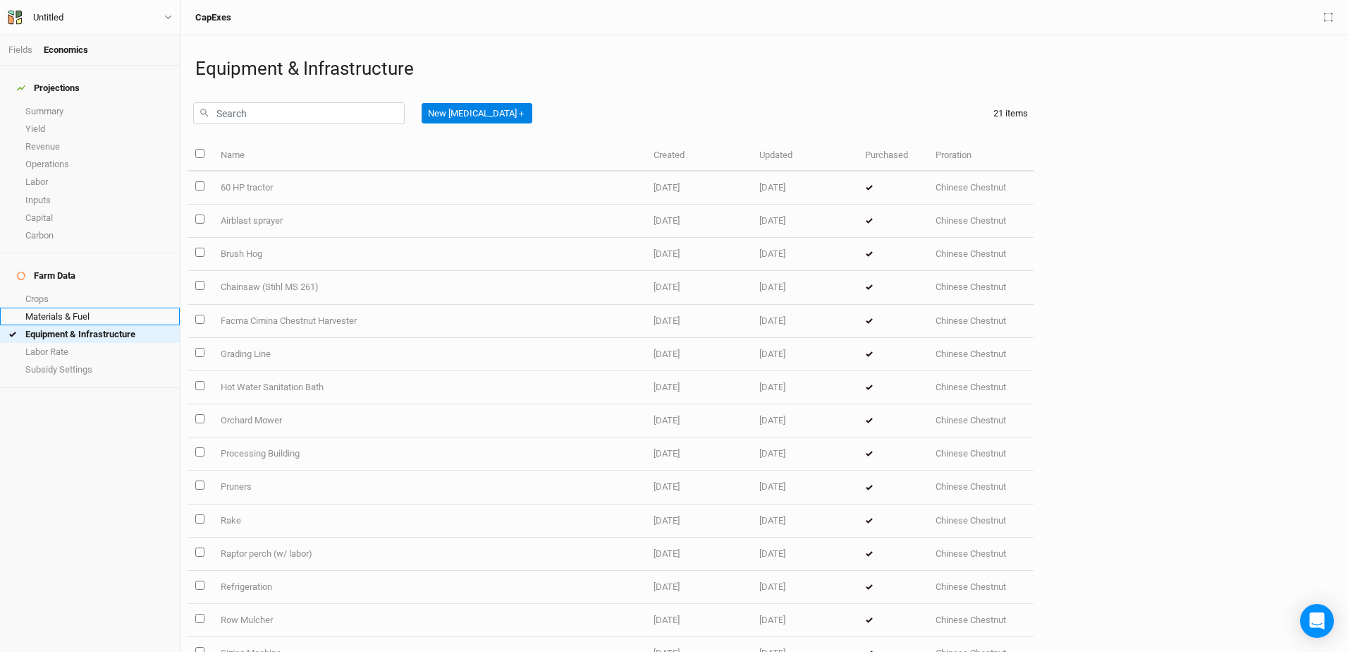
click at [48, 307] on link "Materials & Fuel" at bounding box center [90, 316] width 180 height 18
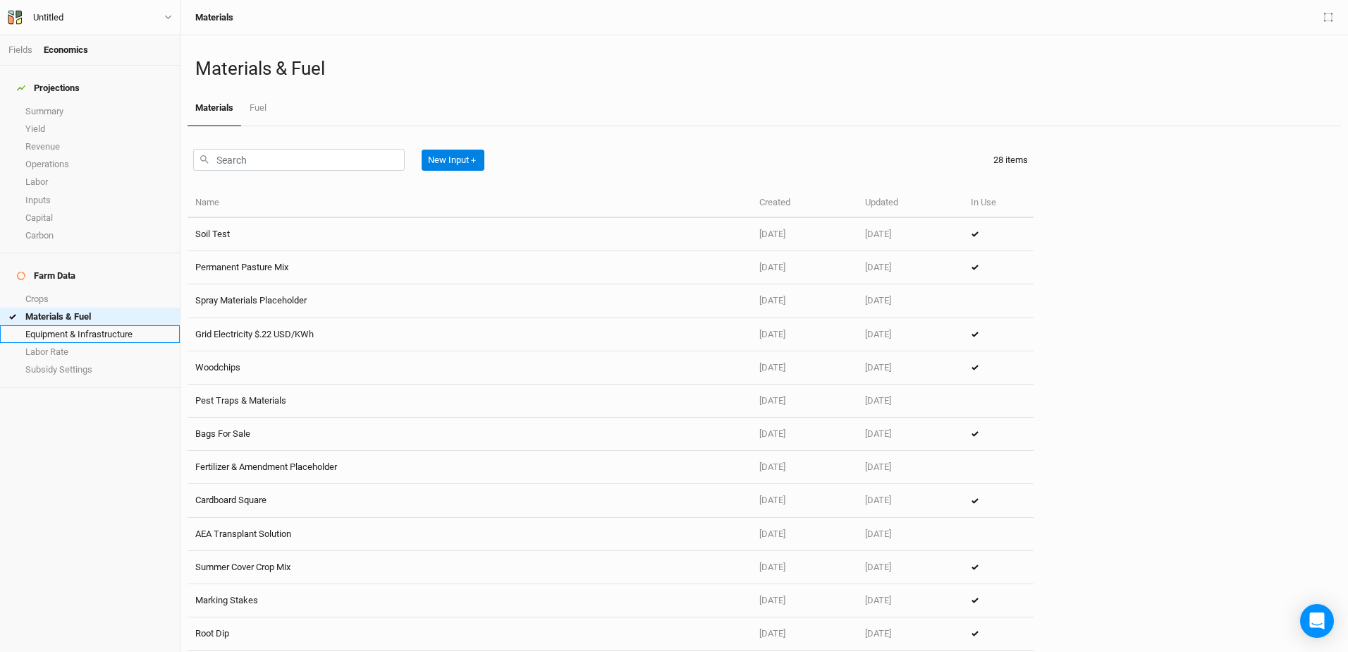
click at [47, 325] on link "Equipment & Infrastructure" at bounding box center [90, 334] width 180 height 18
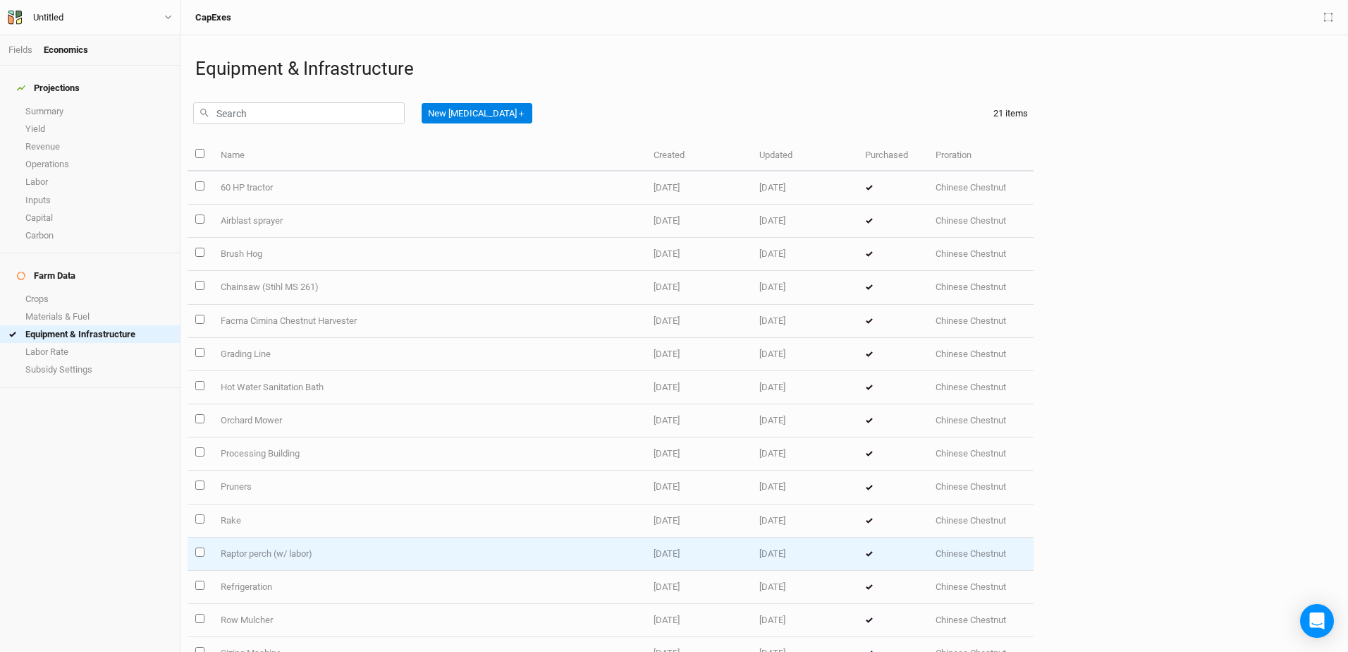
scroll to position [212, 0]
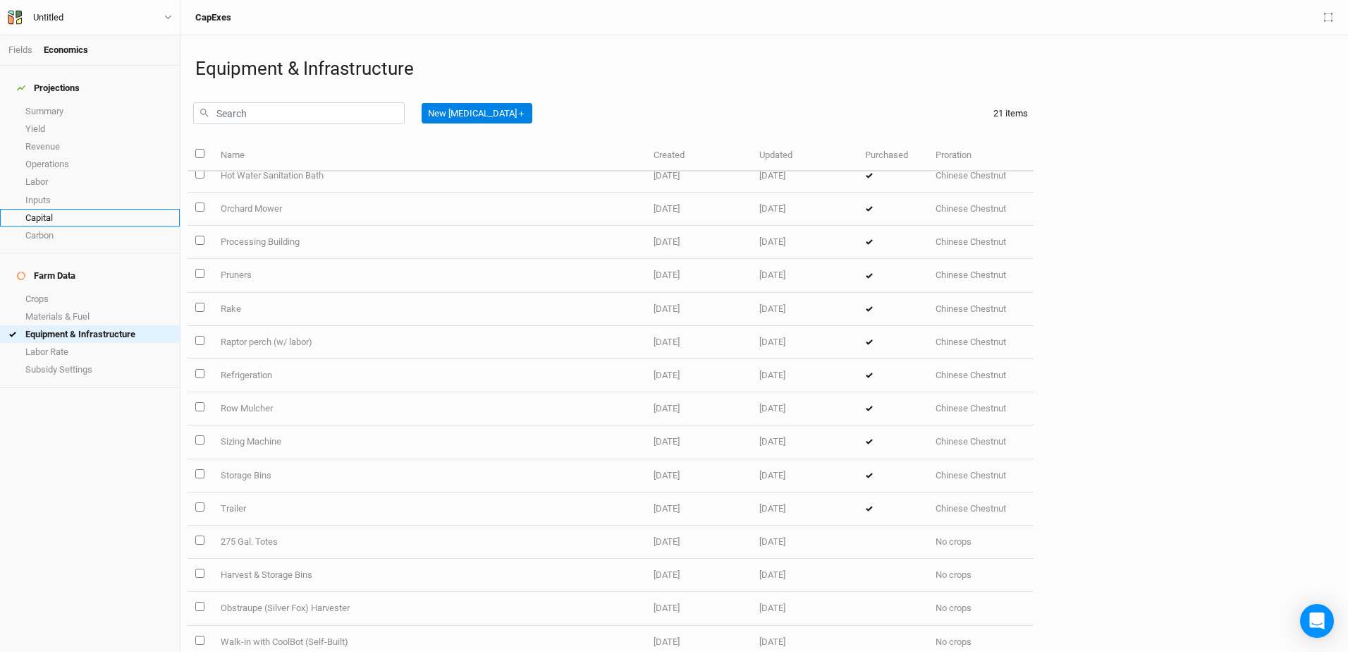
click at [47, 212] on link "Capital" at bounding box center [90, 218] width 180 height 18
